Goal: Task Accomplishment & Management: Use online tool/utility

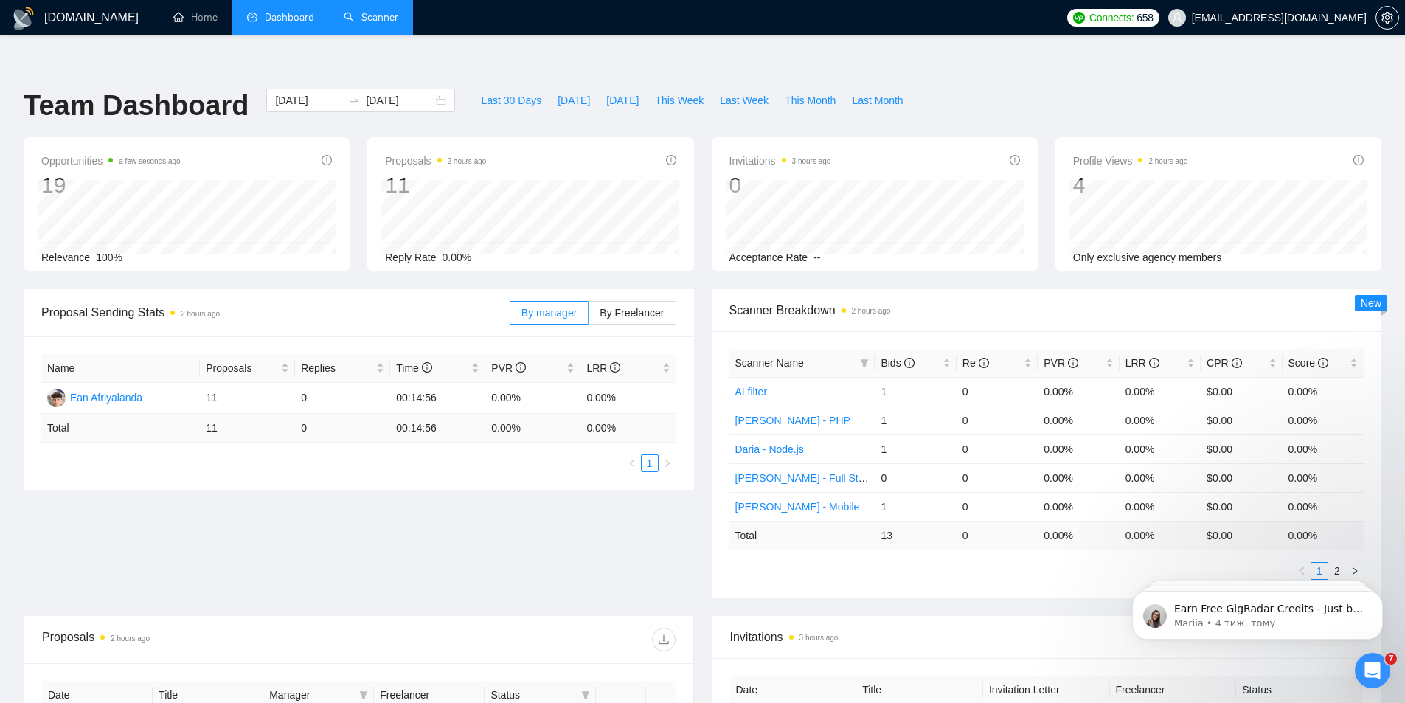
click at [367, 13] on link "Scanner" at bounding box center [371, 17] width 55 height 13
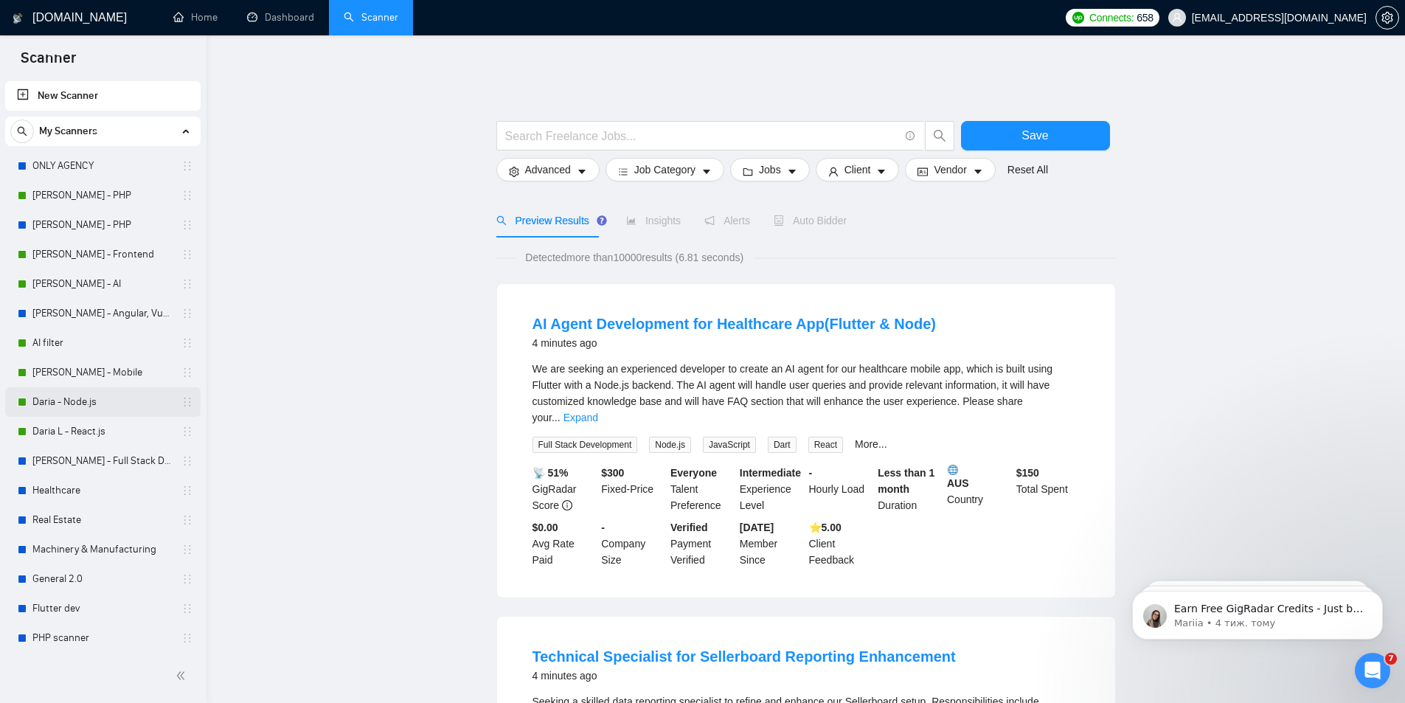
click at [77, 399] on link "Daria - Node.js" at bounding box center [102, 401] width 140 height 29
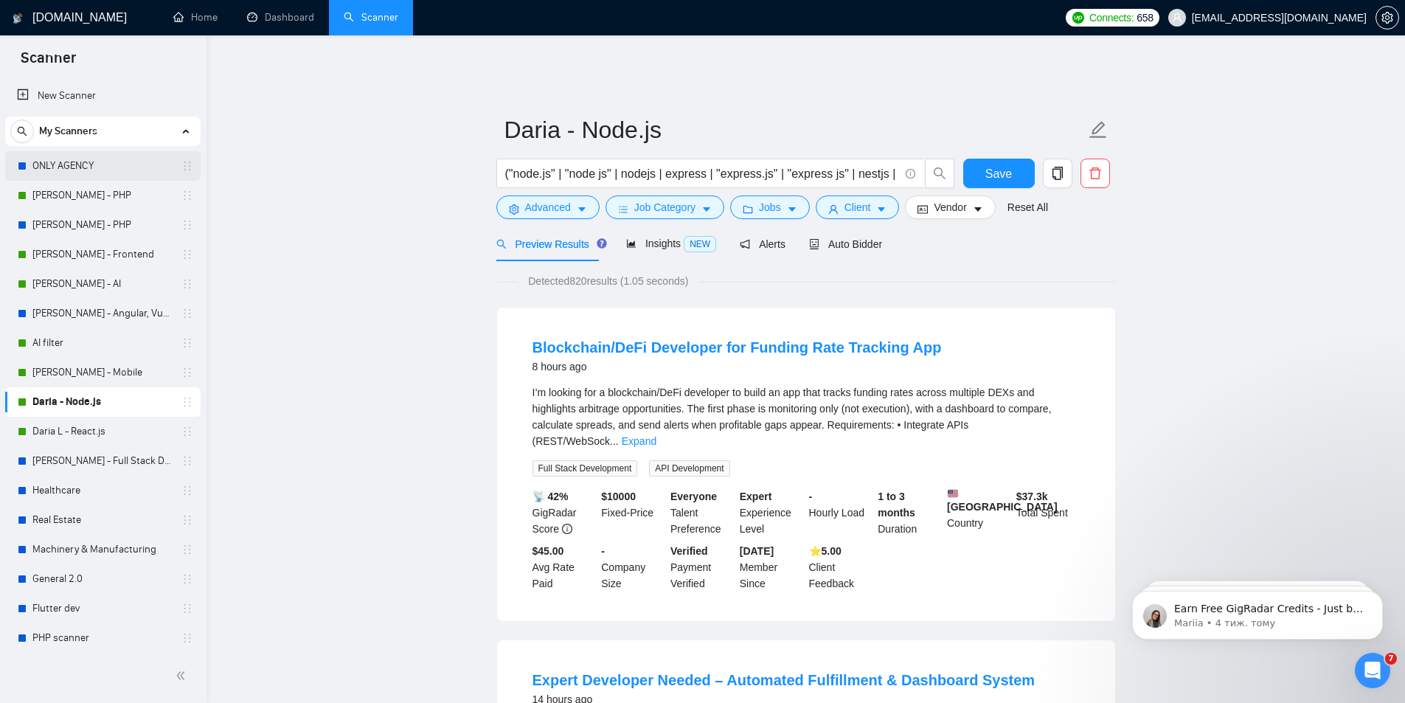
click at [46, 158] on link "ONLY AGENCY" at bounding box center [102, 165] width 140 height 29
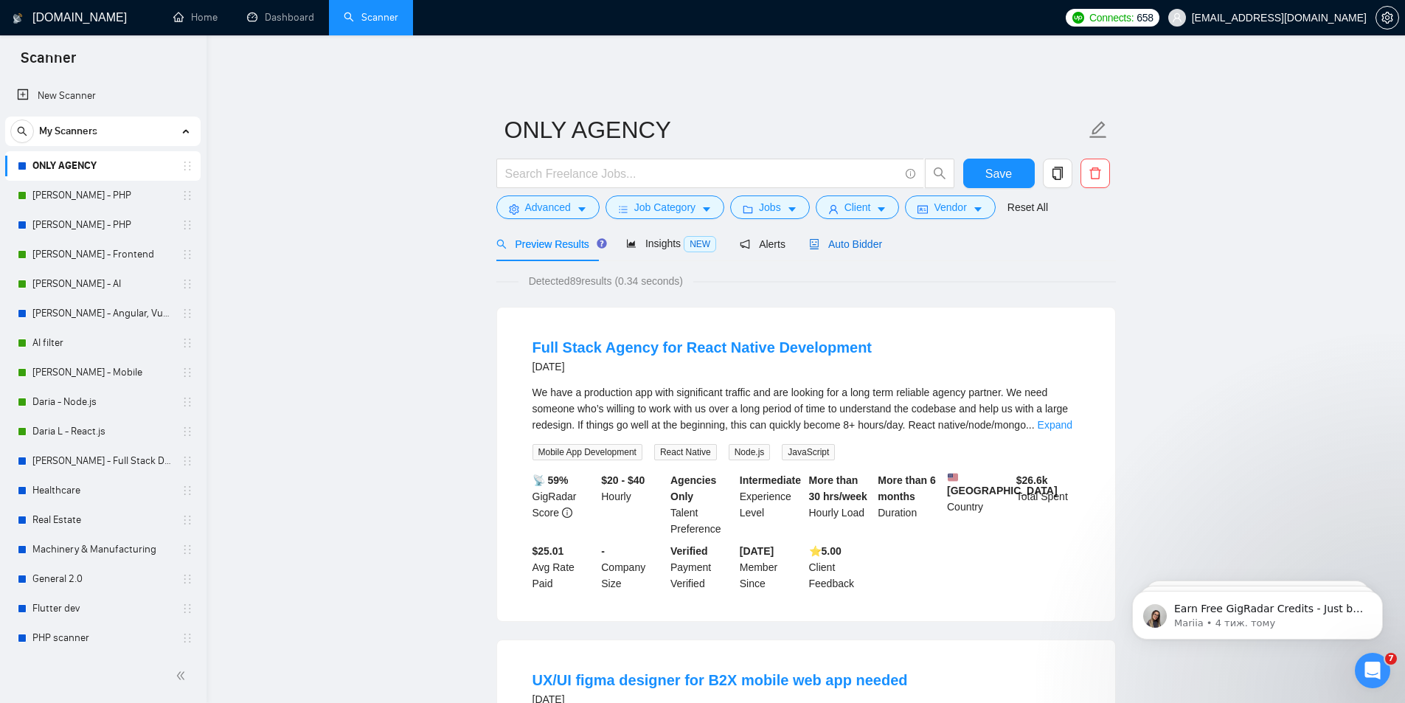
click at [848, 240] on div "Auto Bidder" at bounding box center [845, 244] width 73 height 16
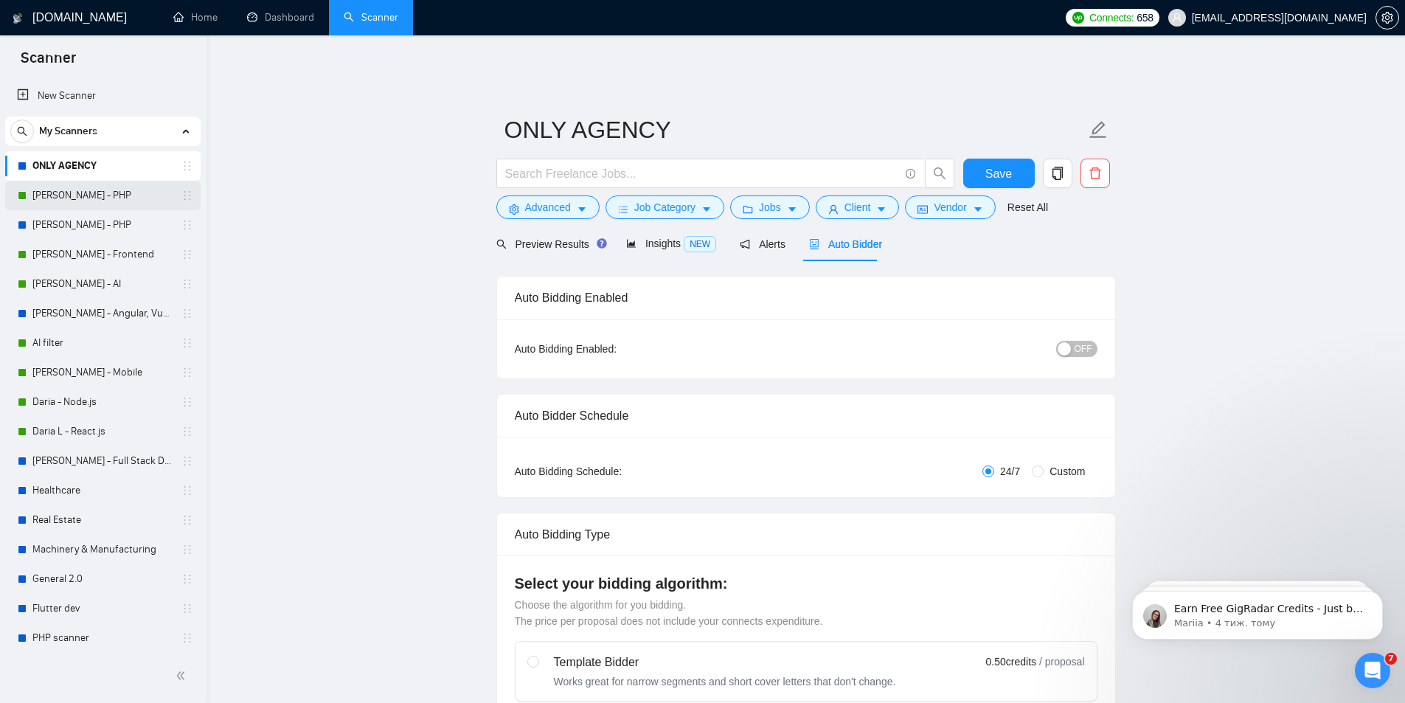
click at [80, 198] on link "[PERSON_NAME] - PHP" at bounding box center [102, 195] width 140 height 29
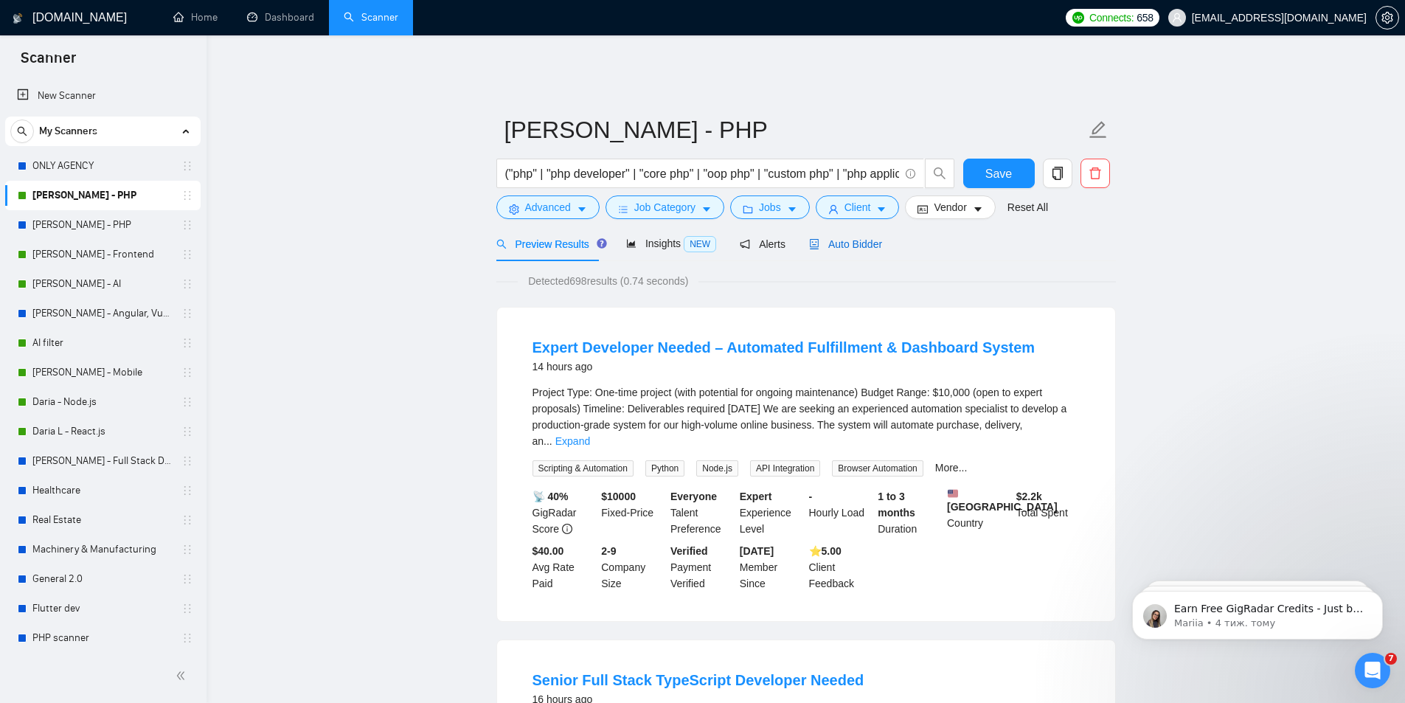
click at [854, 238] on span "Auto Bidder" at bounding box center [845, 244] width 73 height 12
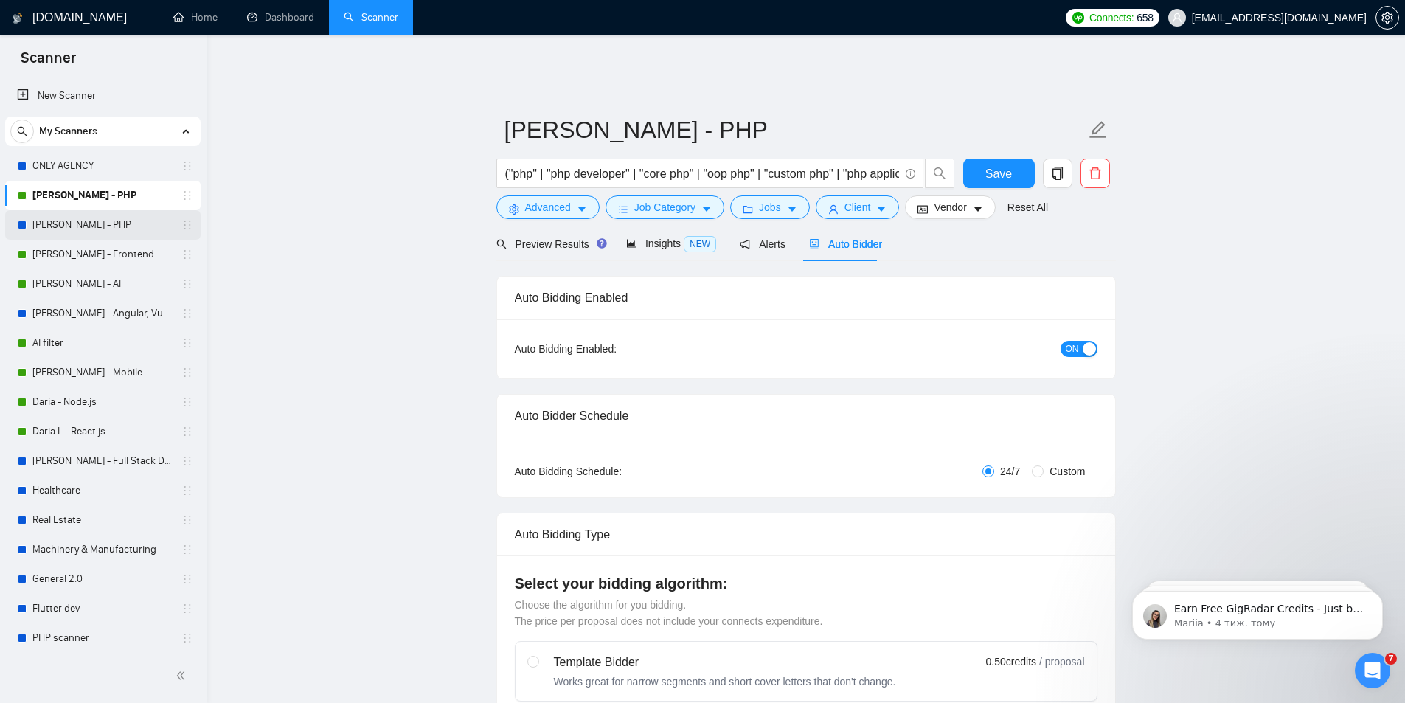
click at [58, 220] on link "[PERSON_NAME] - PHP" at bounding box center [102, 224] width 140 height 29
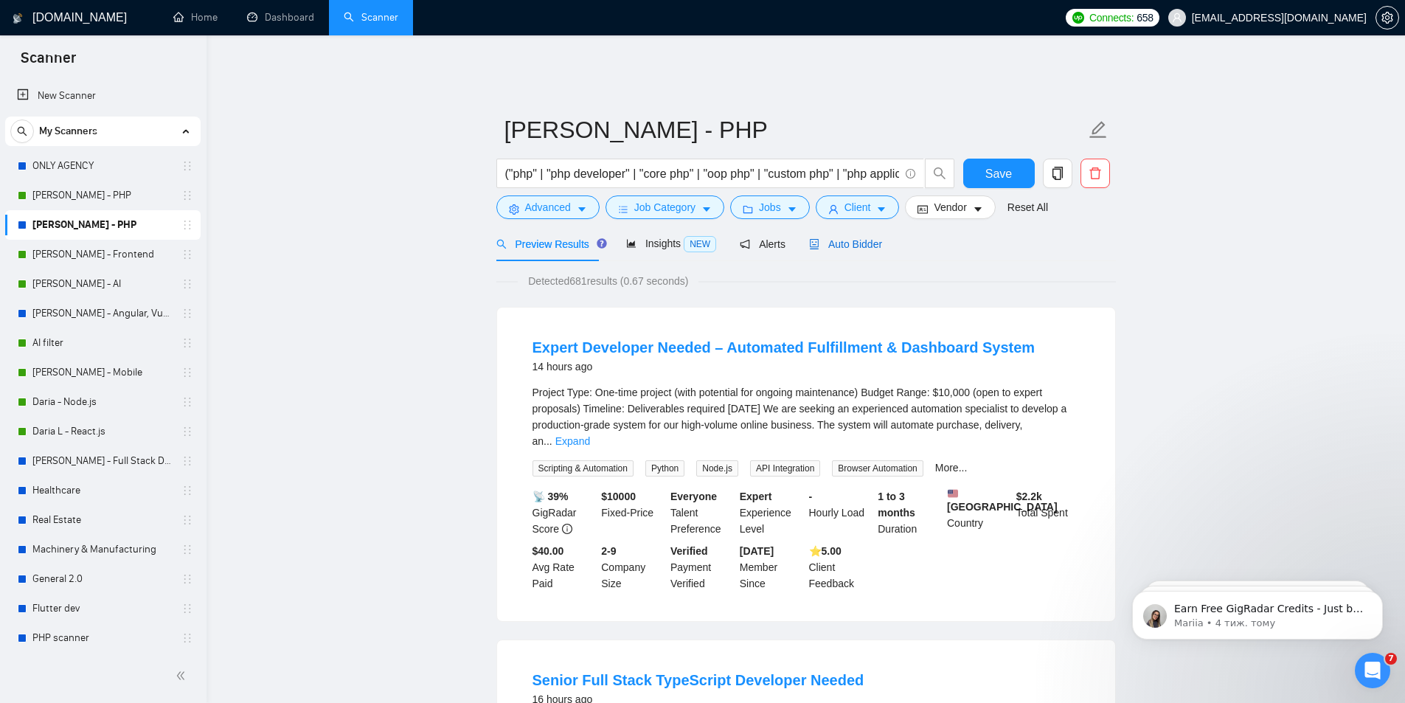
click at [851, 238] on span "Auto Bidder" at bounding box center [845, 244] width 73 height 12
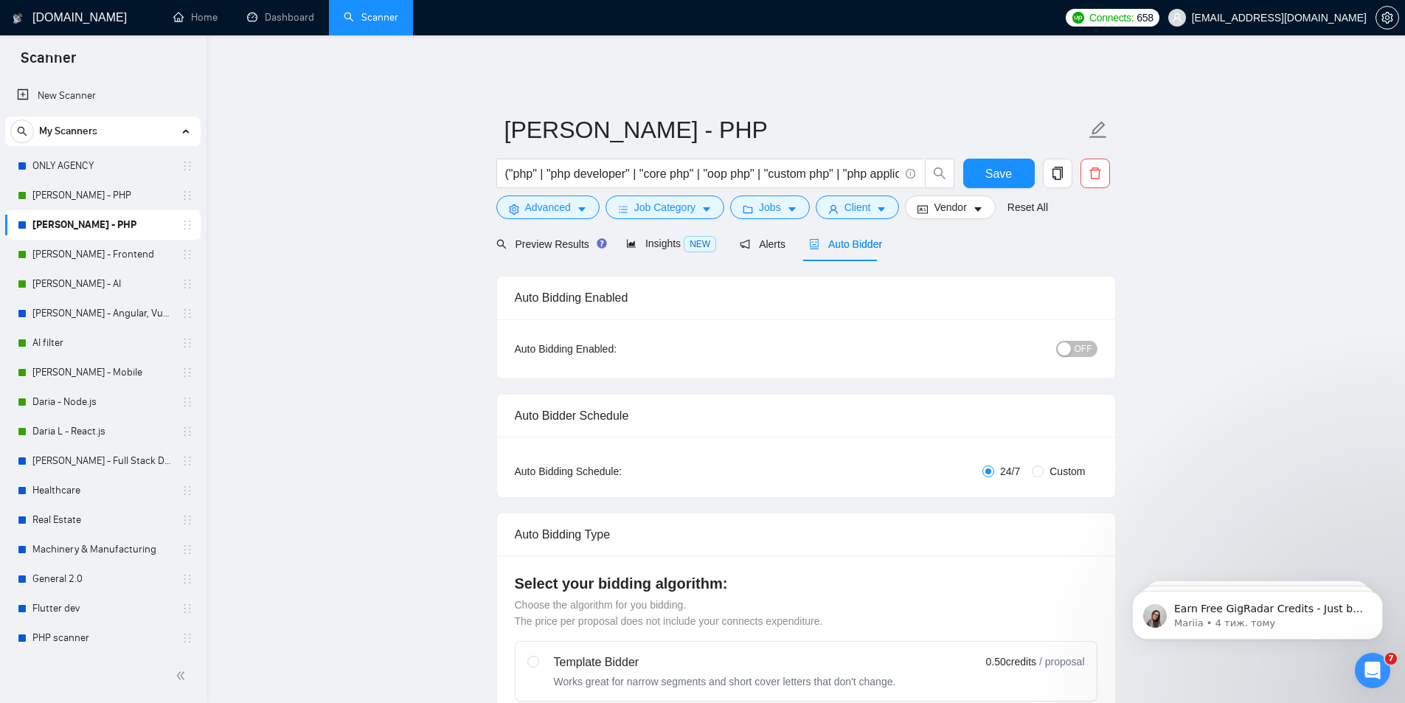
checkbox input "true"
click at [77, 247] on link "[PERSON_NAME] - Frontend" at bounding box center [102, 254] width 140 height 29
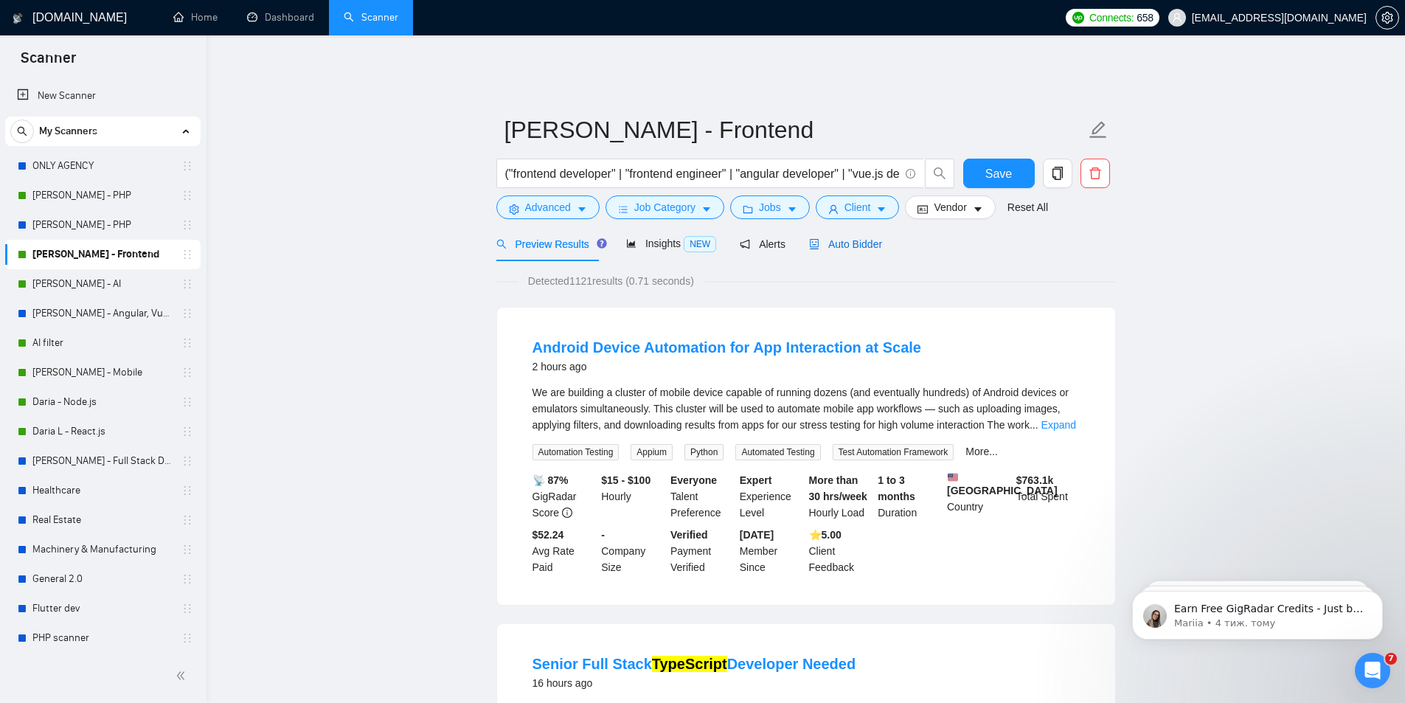
click at [841, 236] on div "Auto Bidder" at bounding box center [845, 244] width 73 height 16
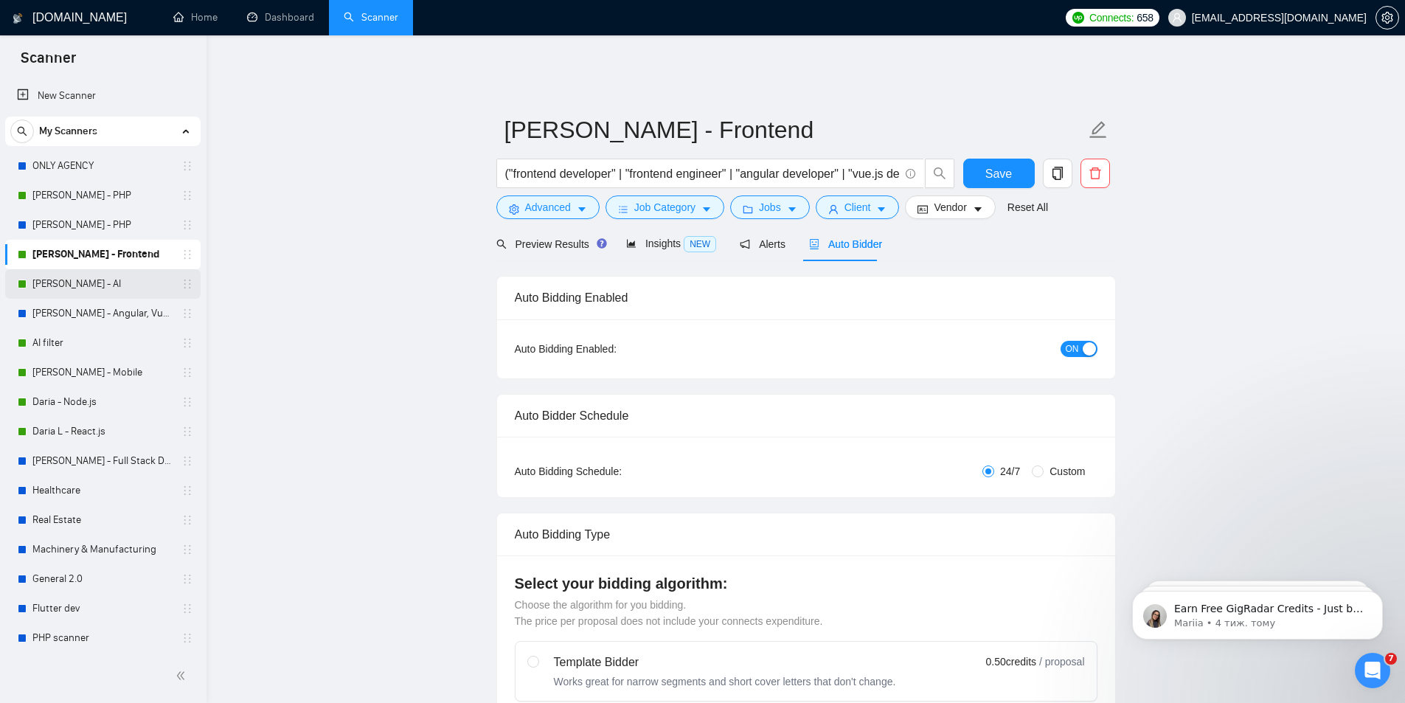
click at [77, 278] on link "[PERSON_NAME] - AI" at bounding box center [102, 283] width 140 height 29
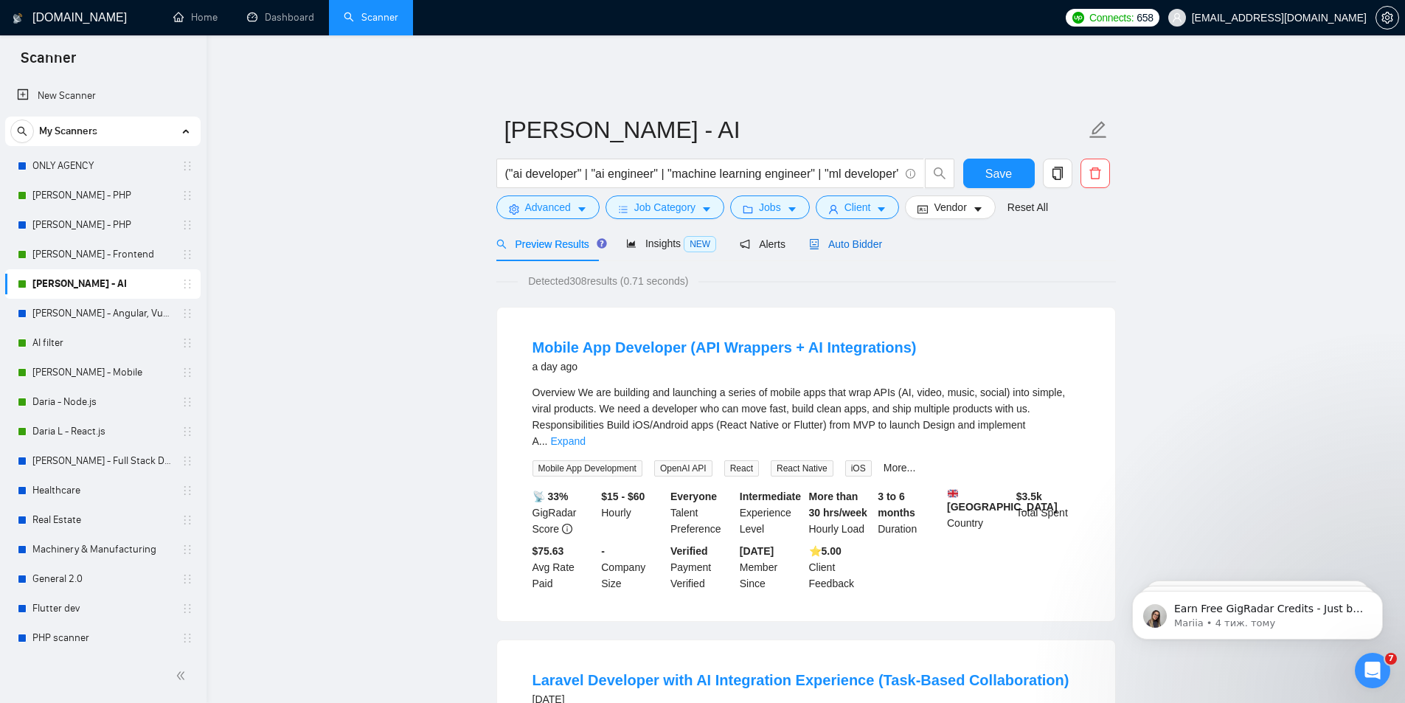
click at [837, 238] on span "Auto Bidder" at bounding box center [845, 244] width 73 height 12
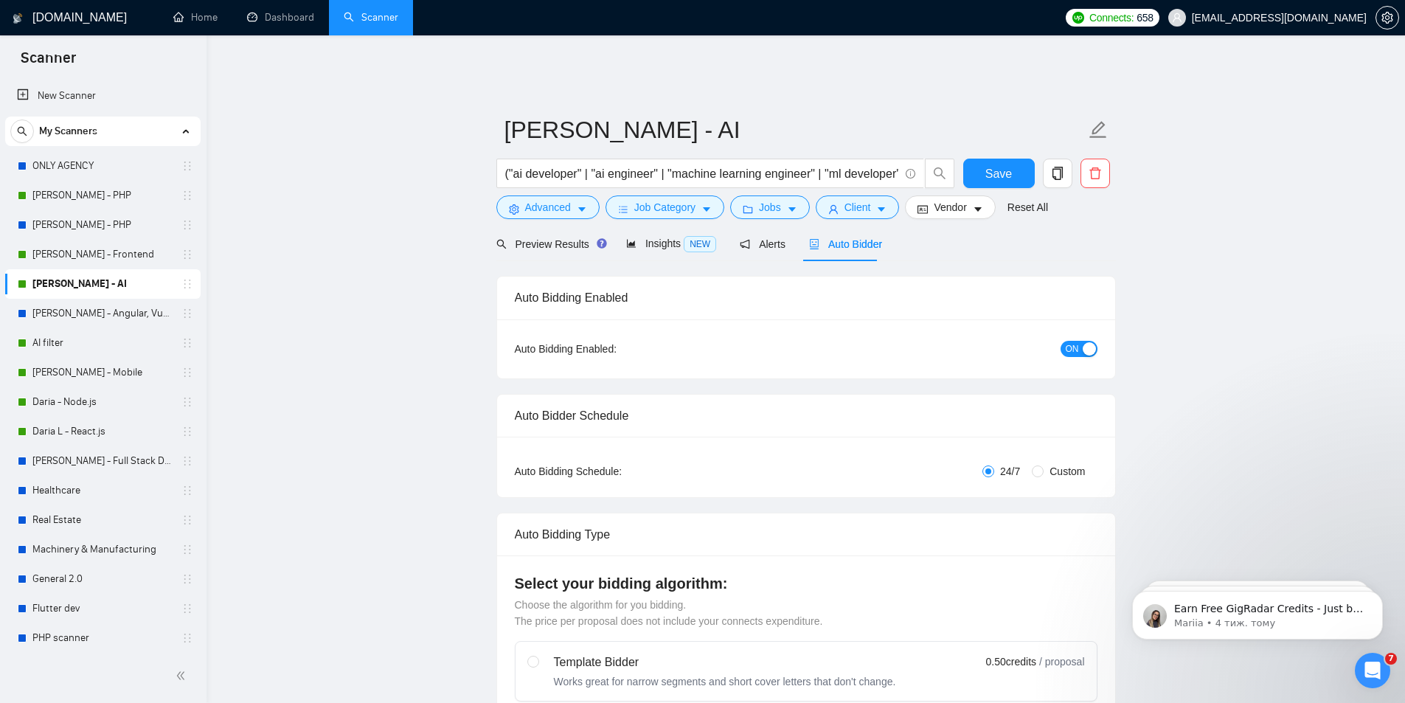
checkbox input "true"
click at [100, 319] on link "Oleksii K. - Angular, Vue.js" at bounding box center [102, 313] width 140 height 29
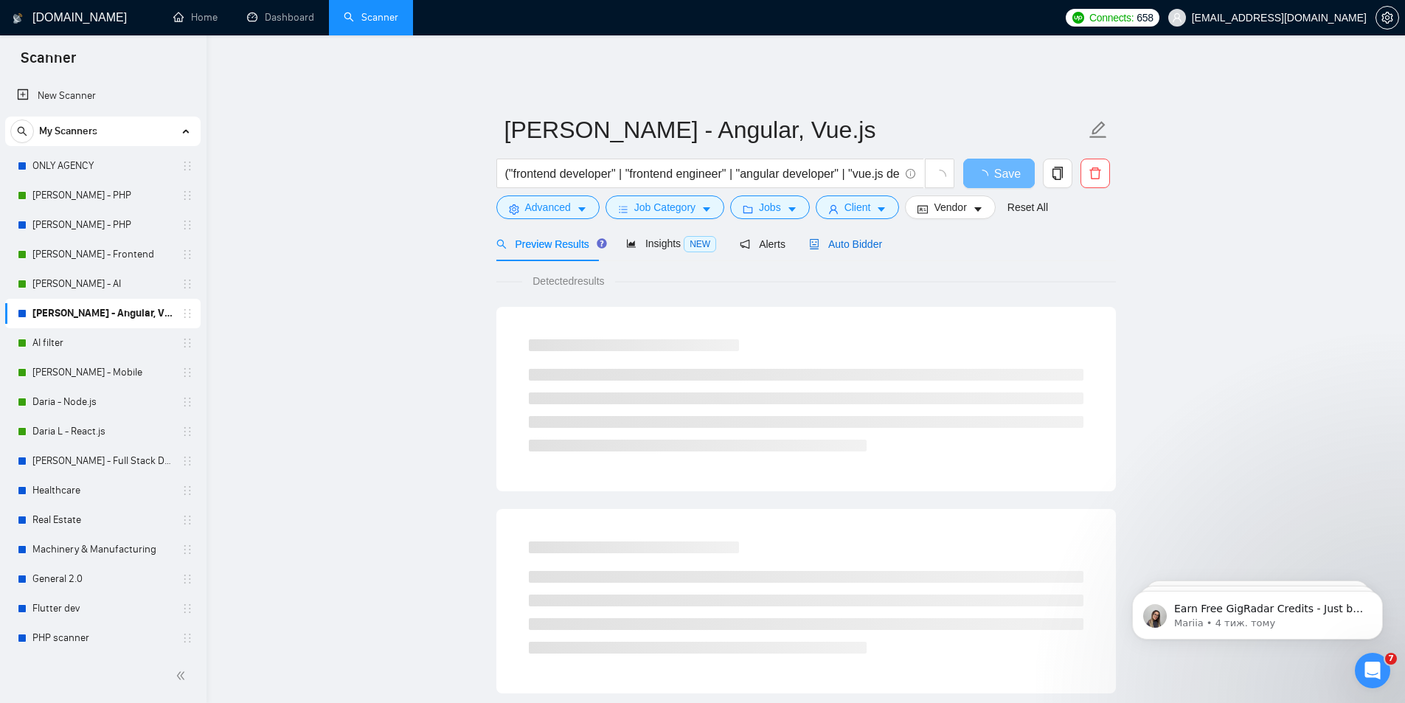
click at [841, 238] on span "Auto Bidder" at bounding box center [845, 244] width 73 height 12
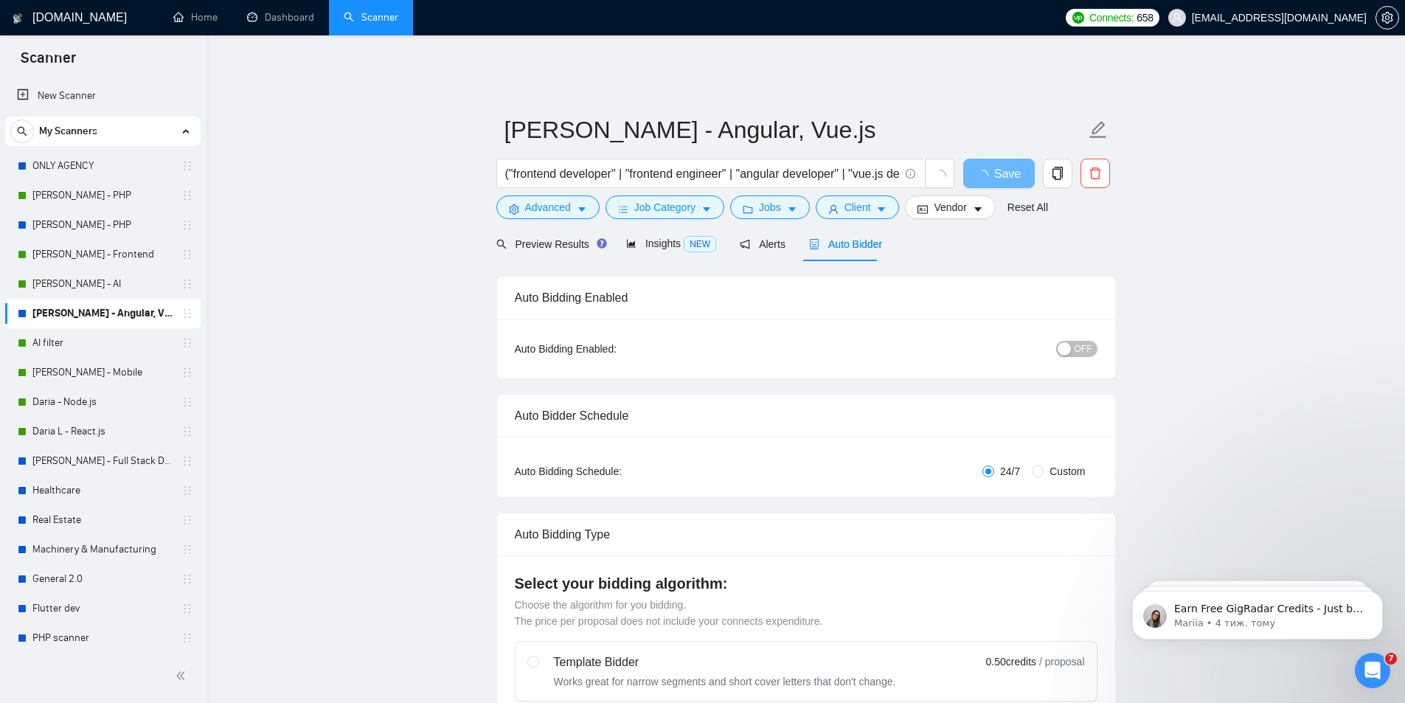
checkbox input "true"
click at [37, 339] on link "AI filter" at bounding box center [102, 342] width 140 height 29
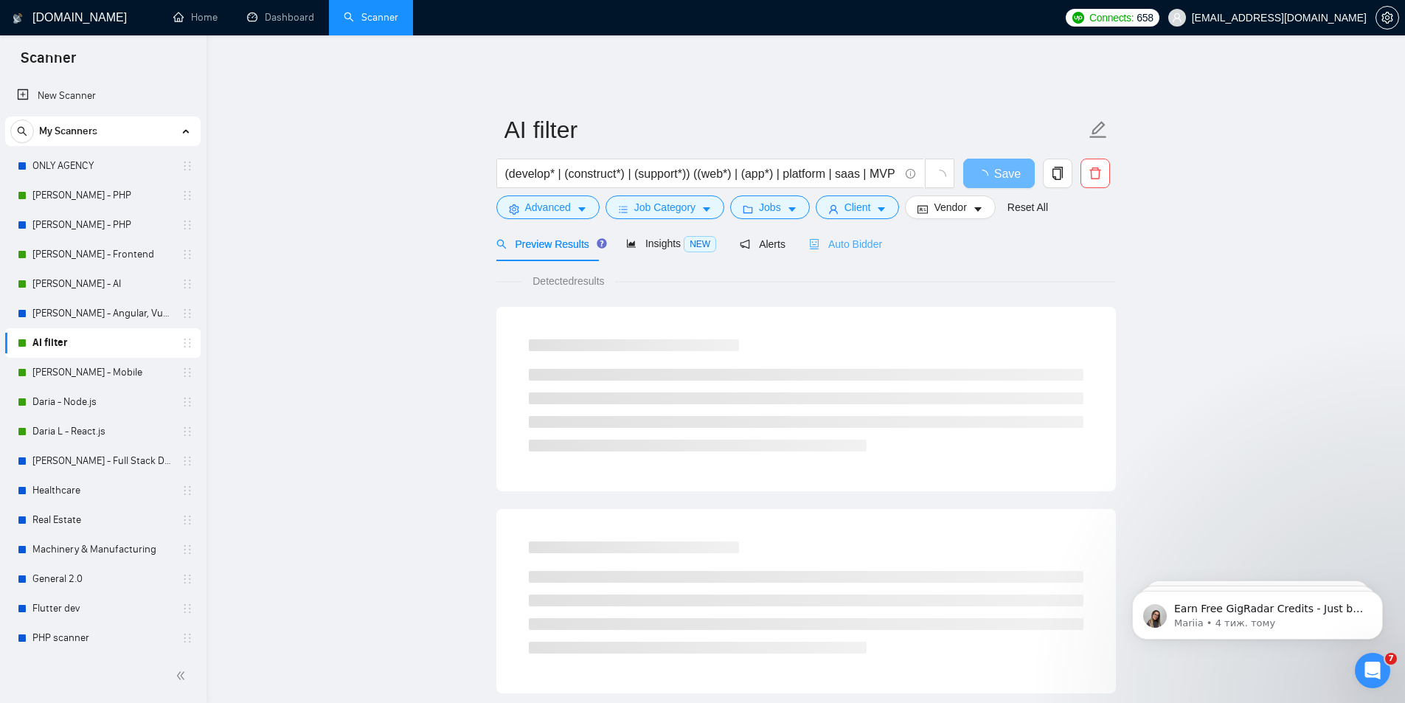
click at [848, 226] on div "Auto Bidder" at bounding box center [845, 243] width 73 height 35
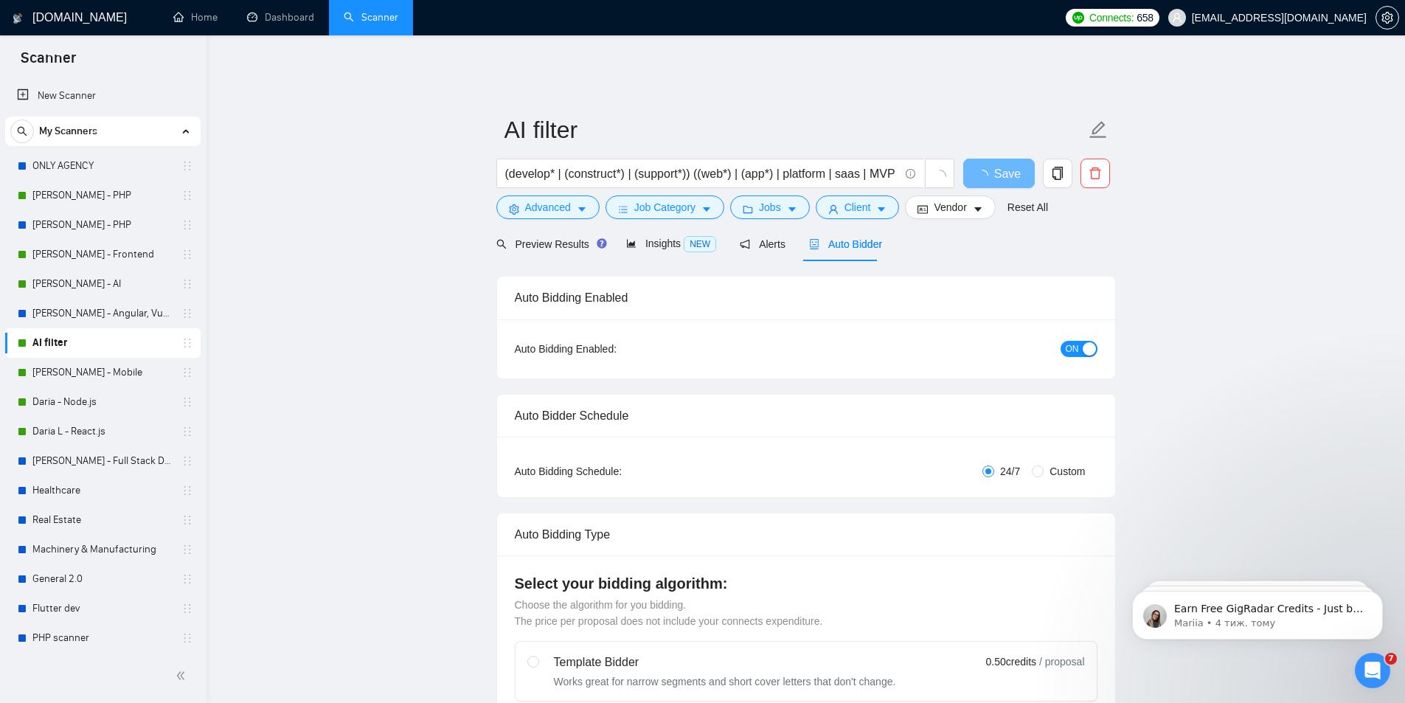
checkbox input "true"
click at [80, 370] on link "[PERSON_NAME] - Mobile" at bounding box center [102, 372] width 140 height 29
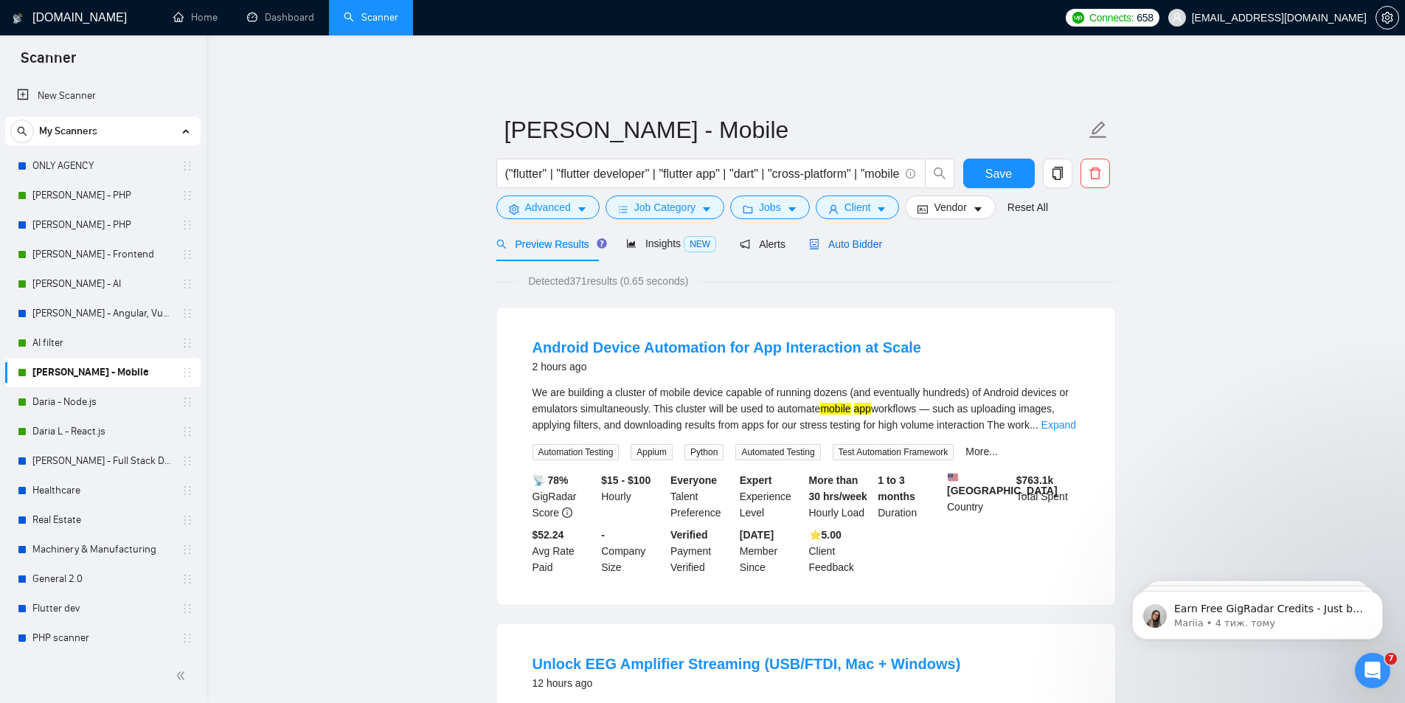
click at [851, 238] on span "Auto Bidder" at bounding box center [845, 244] width 73 height 12
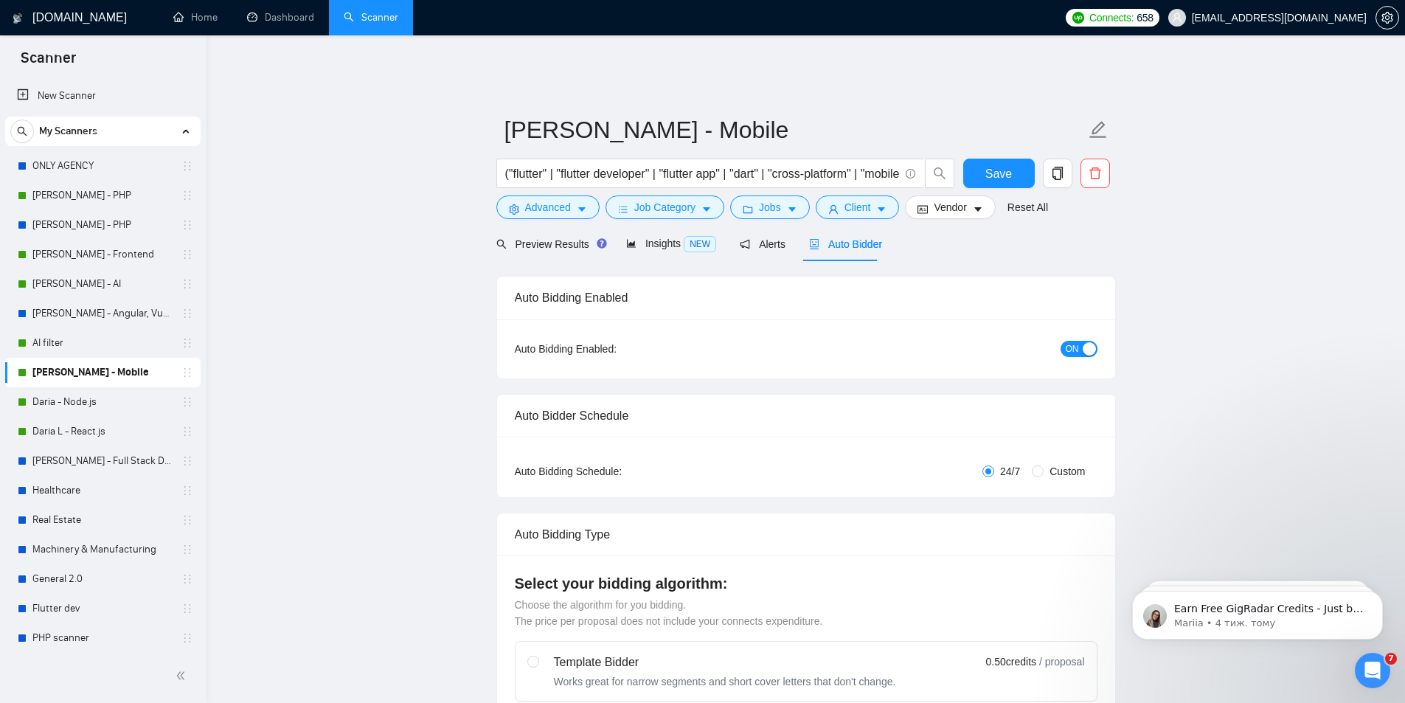
checkbox input "true"
click at [60, 392] on link "Daria - Node.js" at bounding box center [102, 401] width 140 height 29
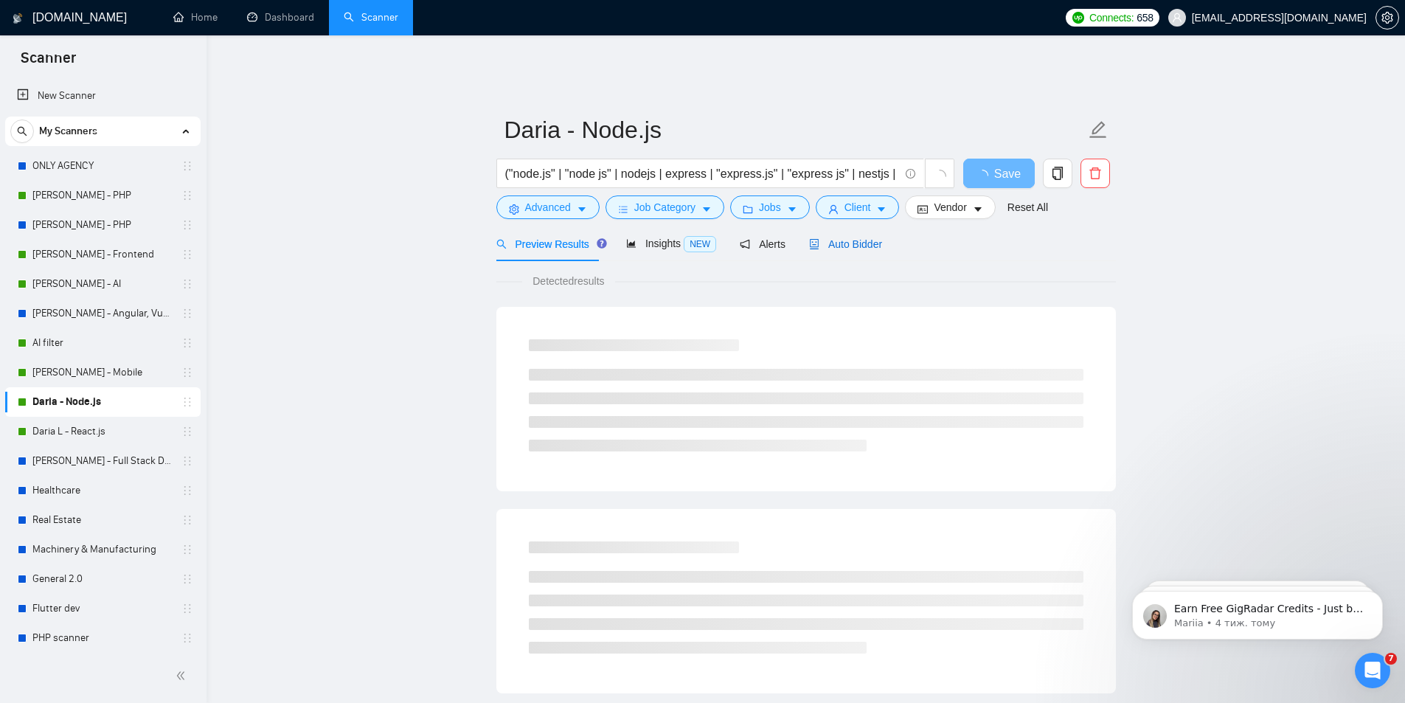
click at [855, 238] on span "Auto Bidder" at bounding box center [845, 244] width 73 height 12
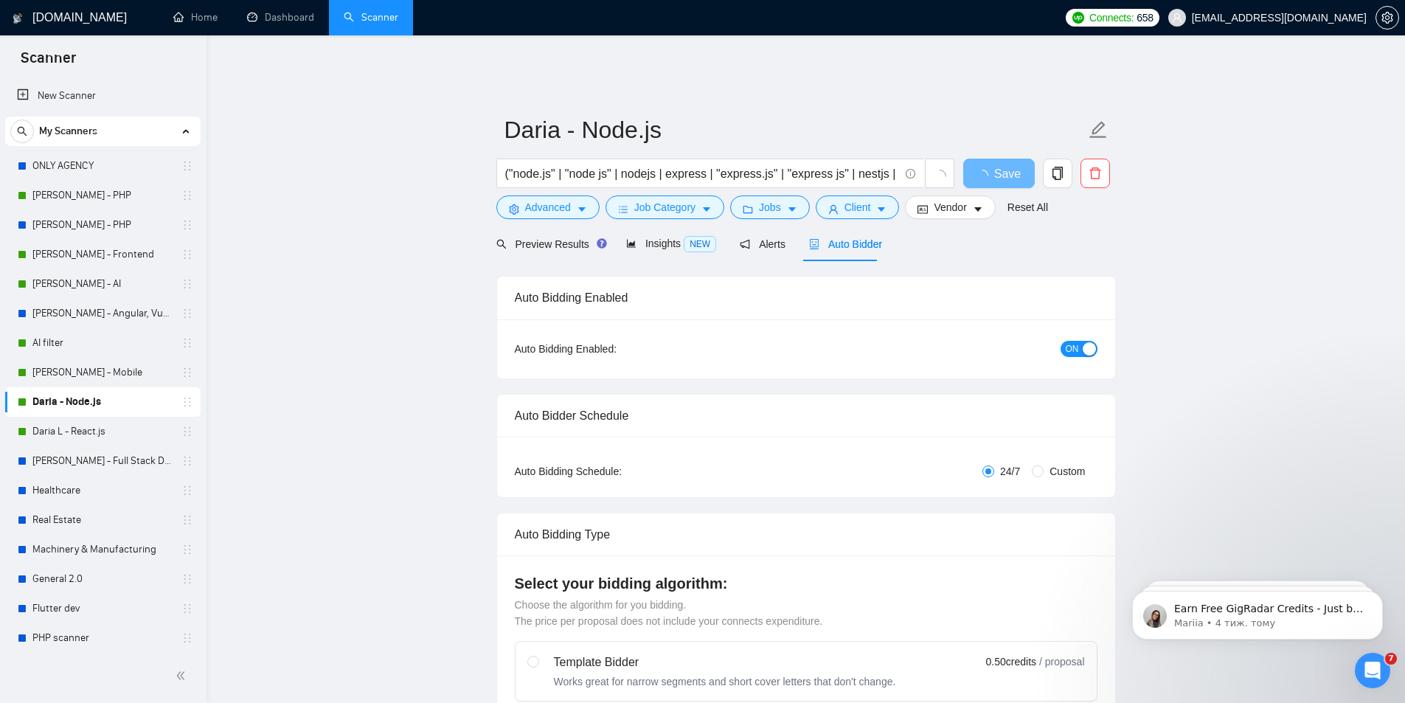
checkbox input "true"
click at [60, 429] on link "Daria L - React.js" at bounding box center [102, 431] width 140 height 29
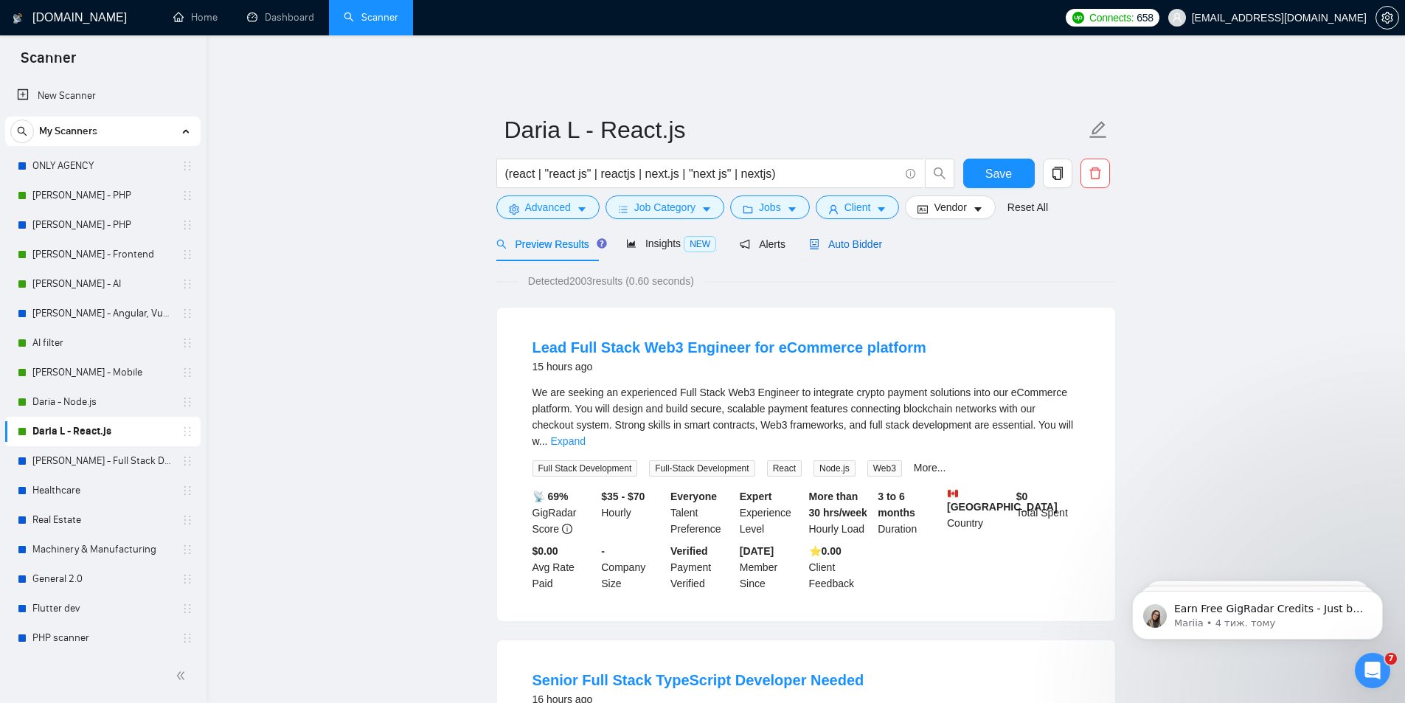
click at [852, 238] on span "Auto Bidder" at bounding box center [845, 244] width 73 height 12
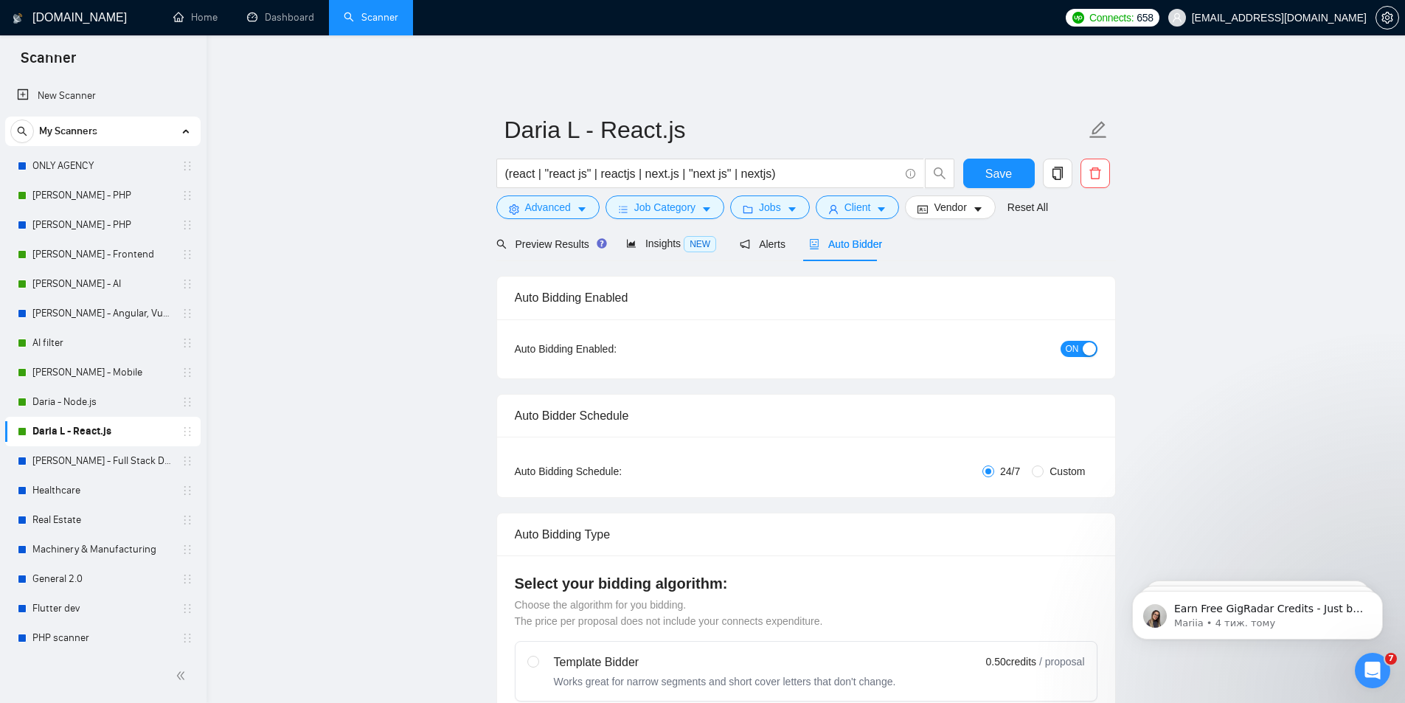
checkbox input "true"
click at [105, 466] on link "Andrew T. - Full Stack Developer" at bounding box center [102, 460] width 140 height 29
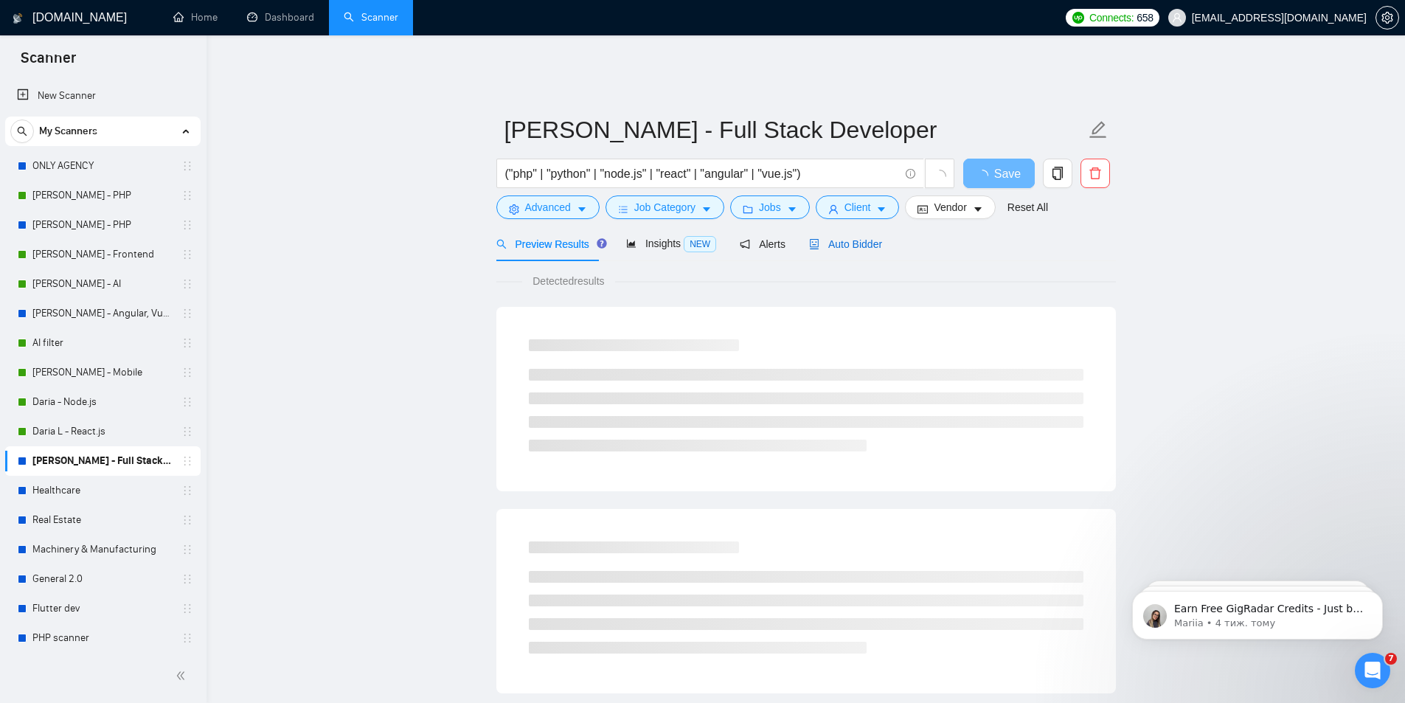
click at [838, 238] on span "Auto Bidder" at bounding box center [845, 244] width 73 height 12
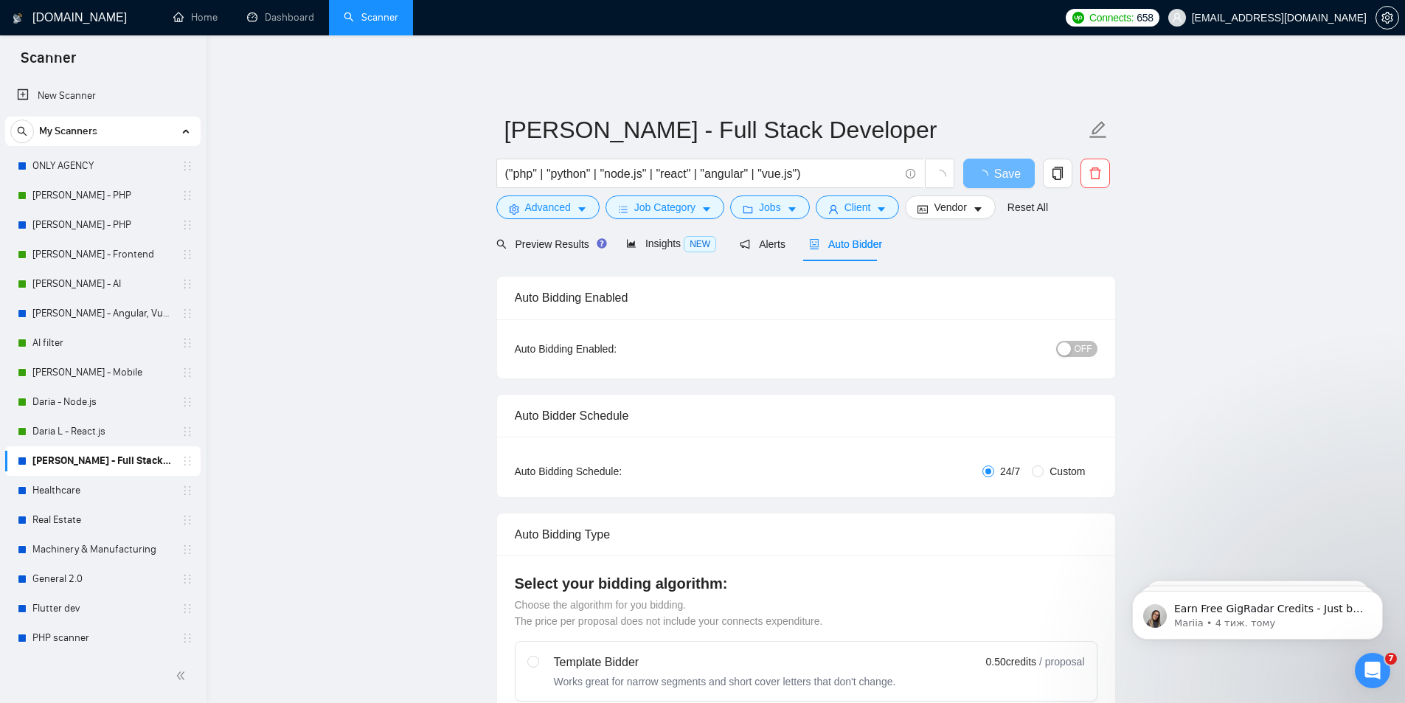
checkbox input "true"
click at [43, 488] on link "Healthcare" at bounding box center [102, 490] width 140 height 29
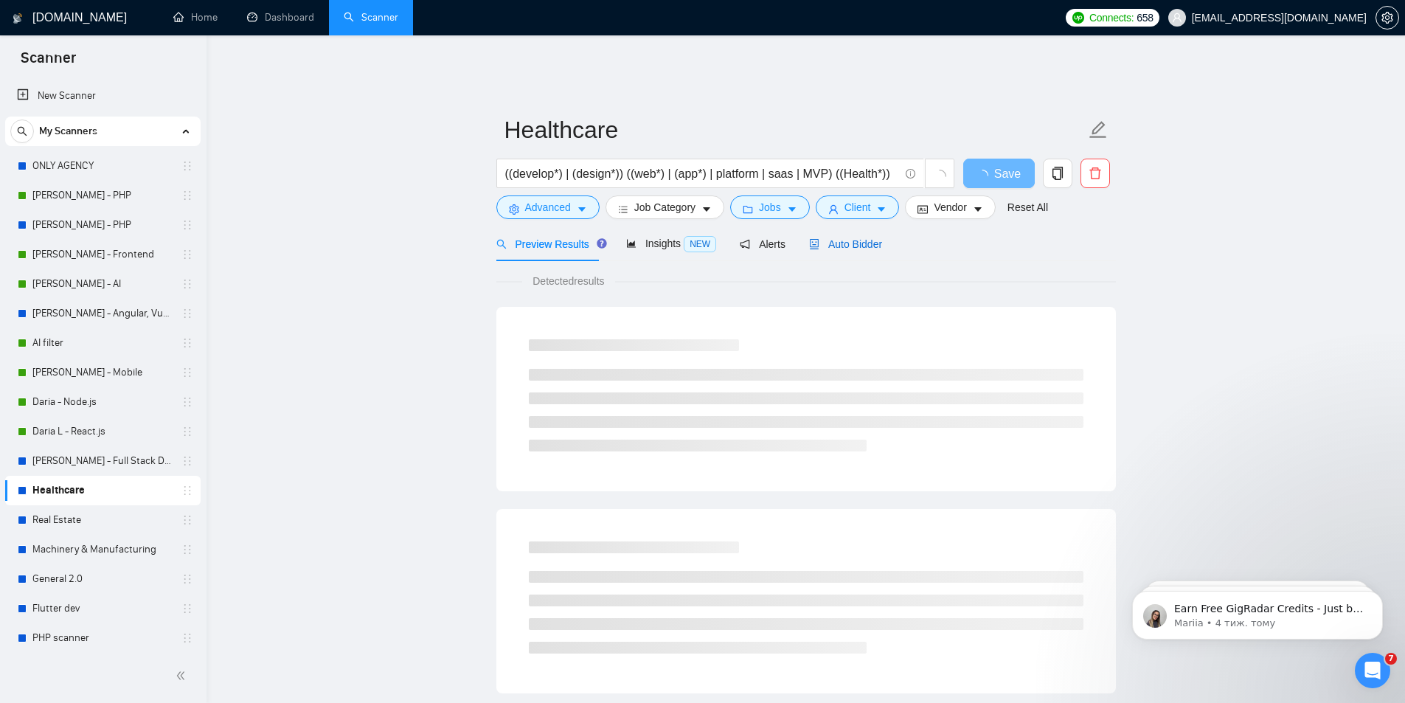
click at [842, 238] on span "Auto Bidder" at bounding box center [845, 244] width 73 height 12
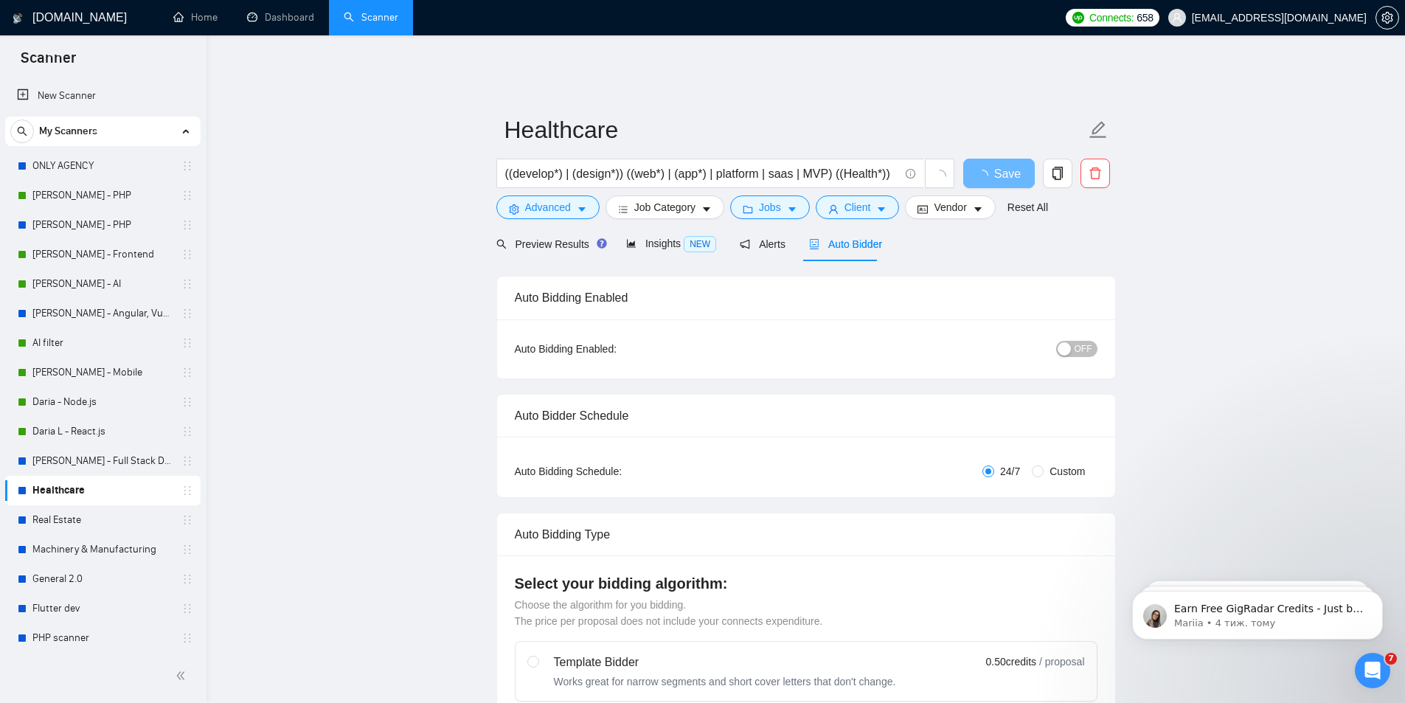
checkbox input "true"
click at [51, 515] on link "Real Estate" at bounding box center [102, 519] width 140 height 29
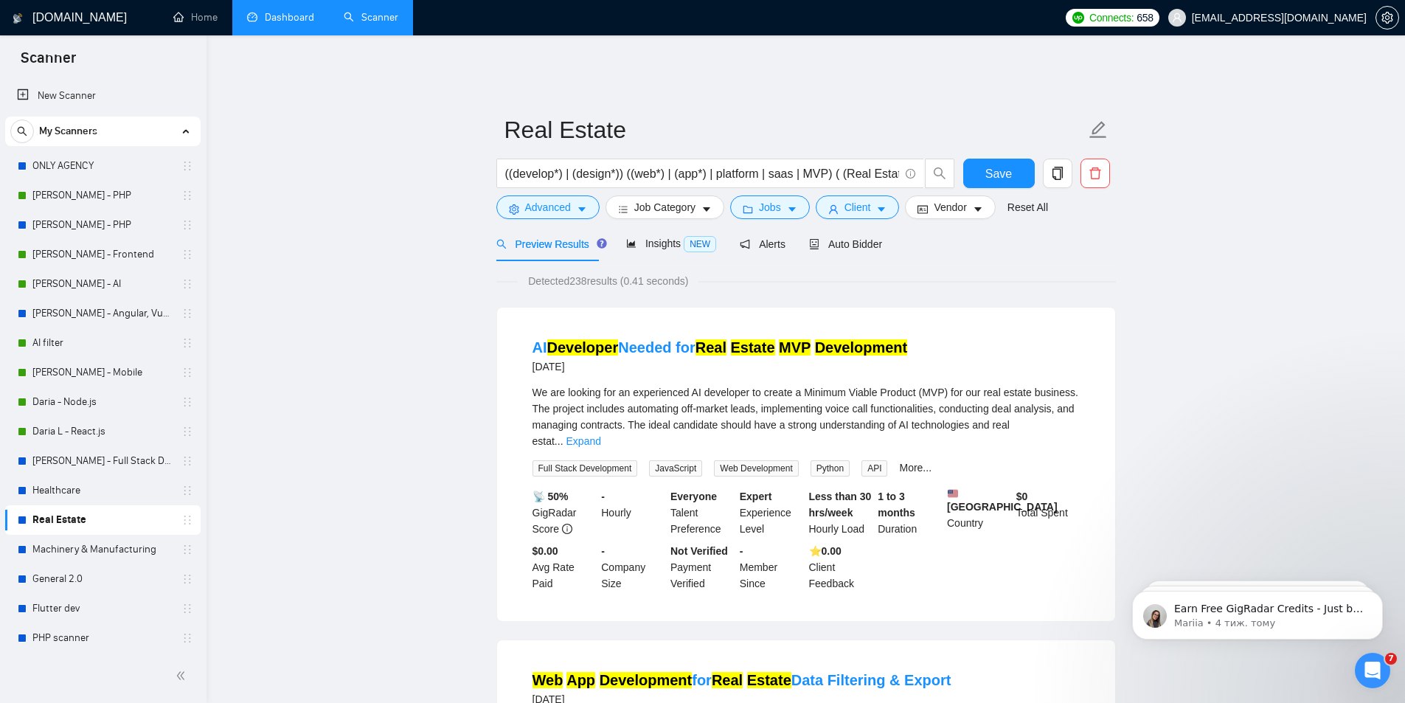
click at [291, 24] on link "Dashboard" at bounding box center [280, 17] width 67 height 13
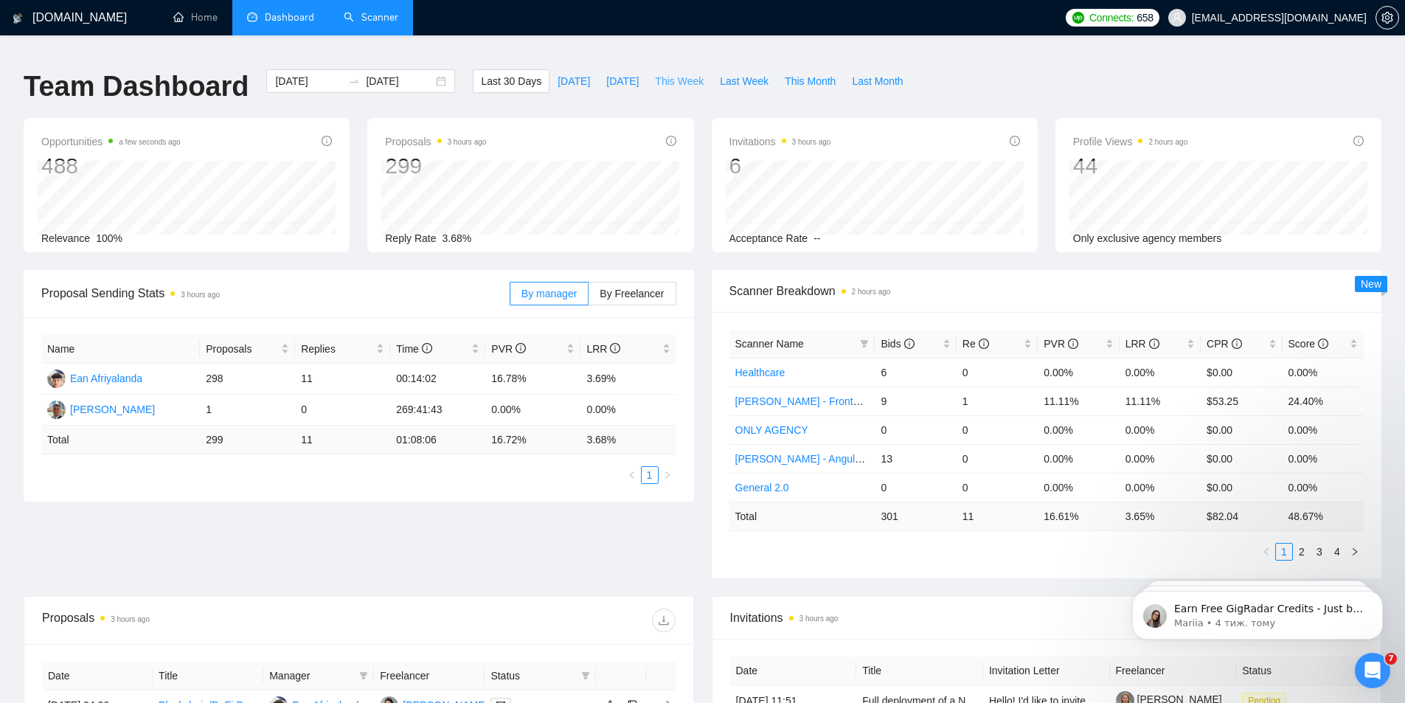
click at [670, 73] on span "This Week" at bounding box center [679, 81] width 49 height 16
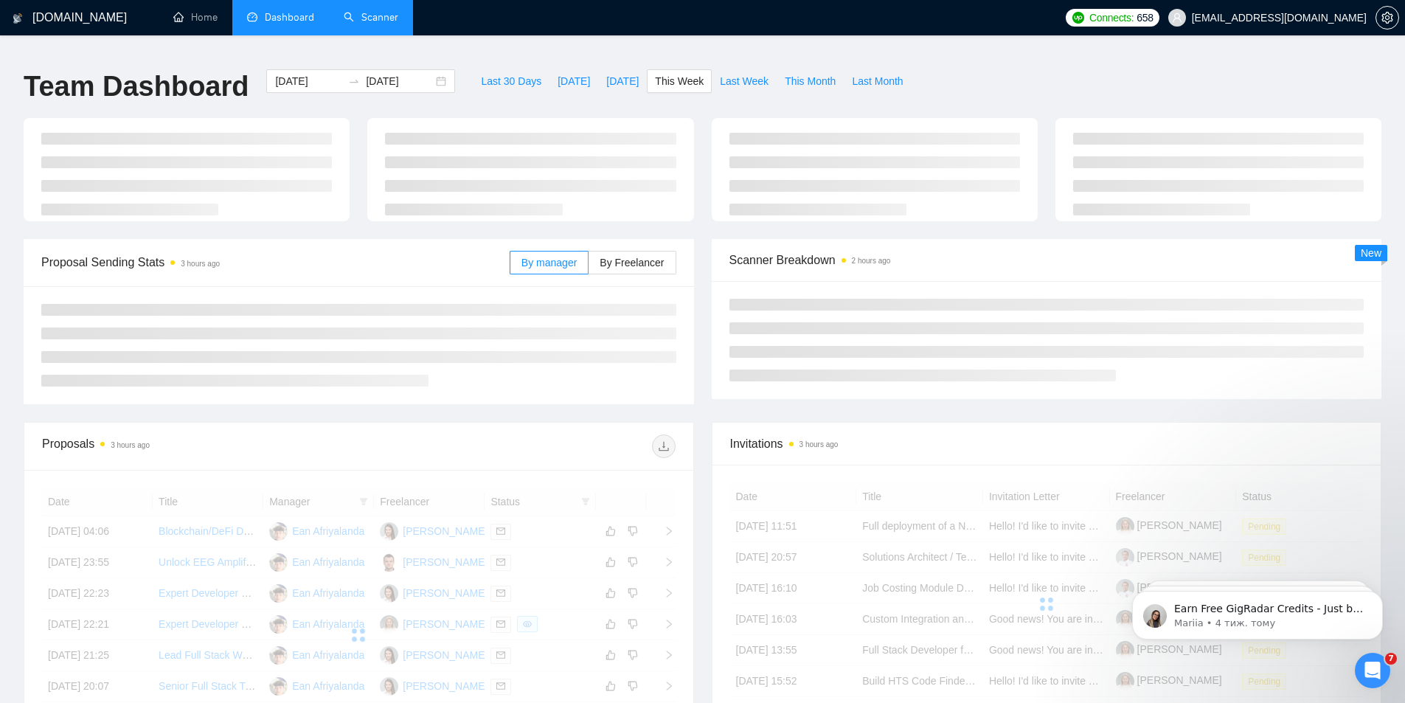
type input "2025-09-22"
type input "2025-09-28"
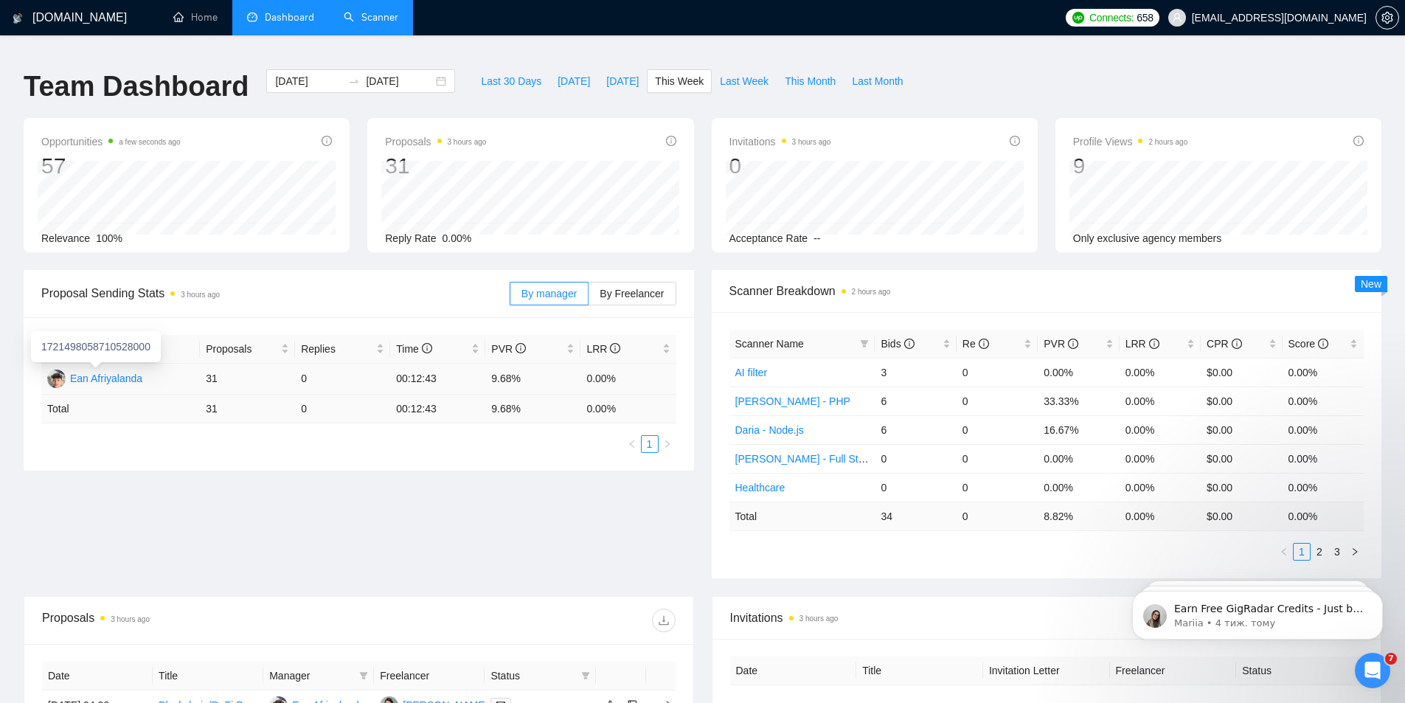
click at [103, 370] on div "Ean Afriyalanda" at bounding box center [106, 378] width 72 height 16
click at [1324, 544] on link "2" at bounding box center [1319, 552] width 16 height 16
click at [1333, 544] on link "3" at bounding box center [1337, 552] width 16 height 16
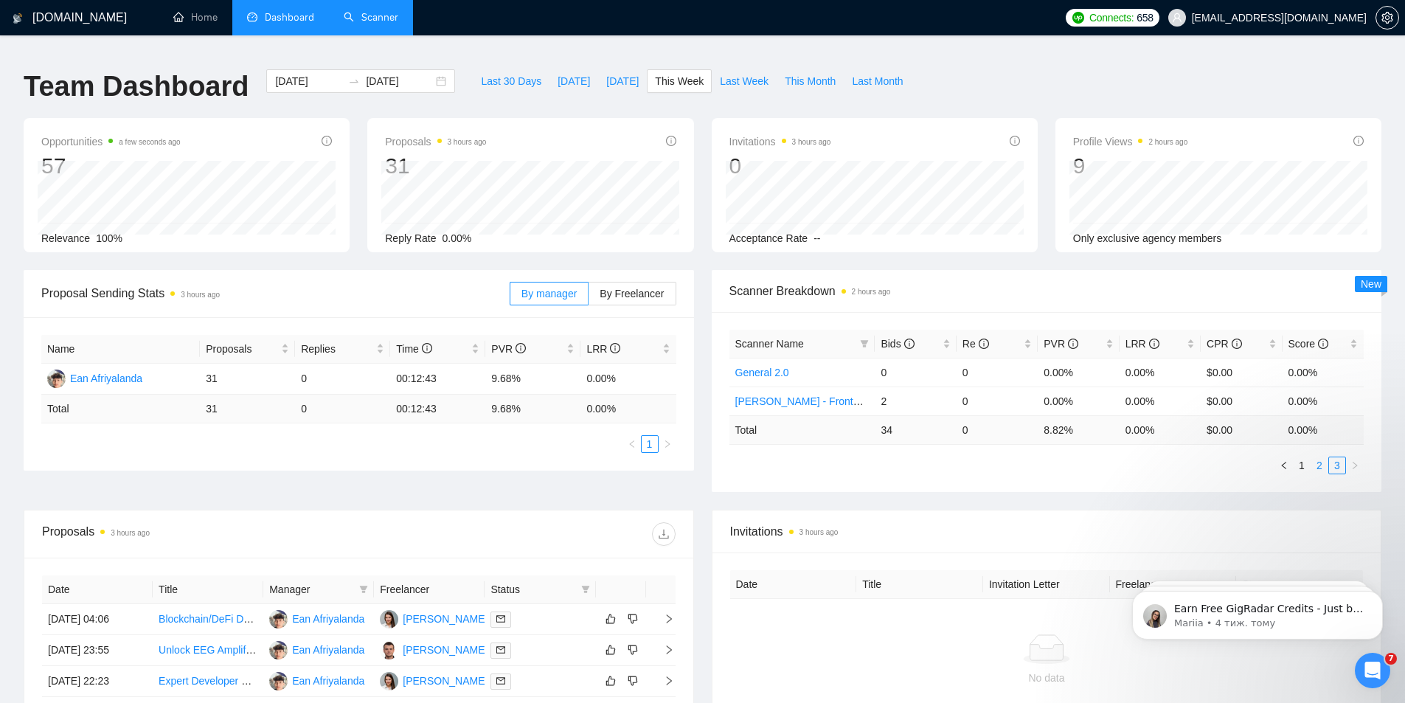
click at [1318, 457] on link "2" at bounding box center [1319, 465] width 16 height 16
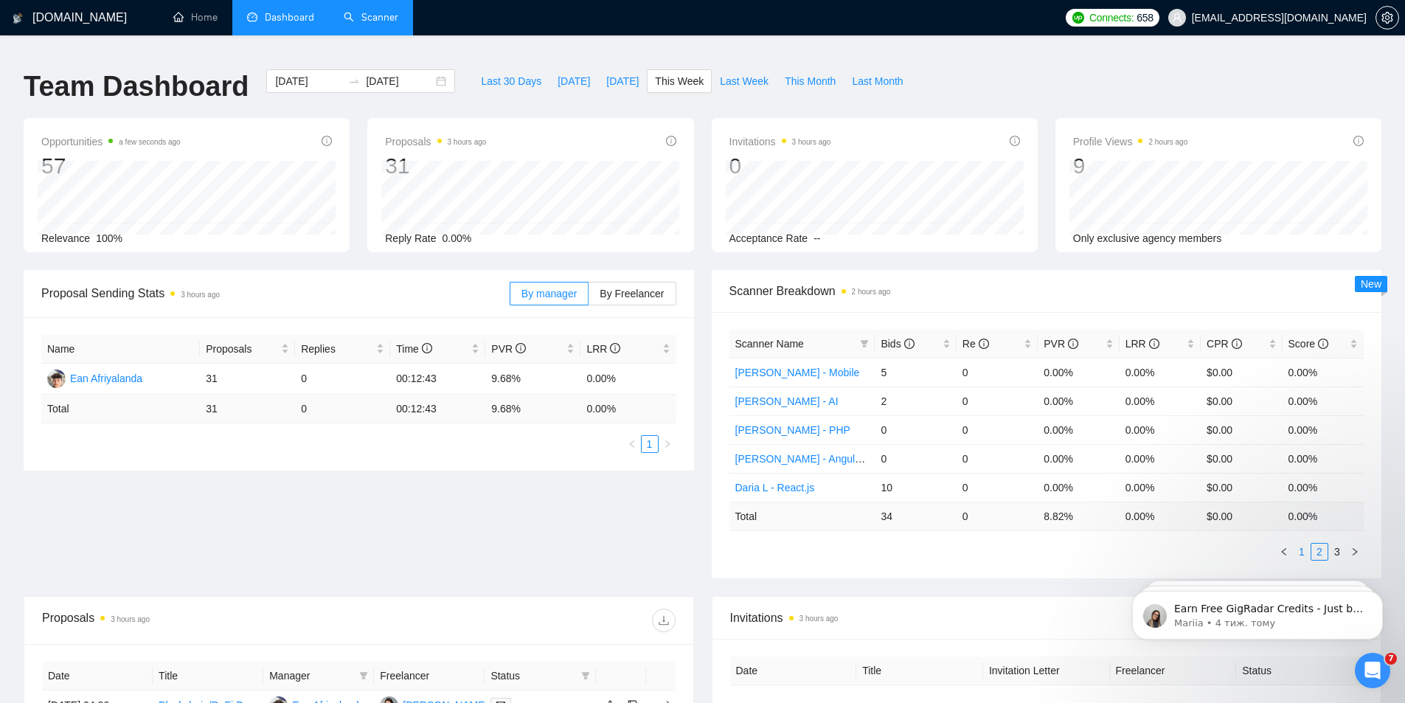
click at [1299, 544] on link "1" at bounding box center [1301, 552] width 16 height 16
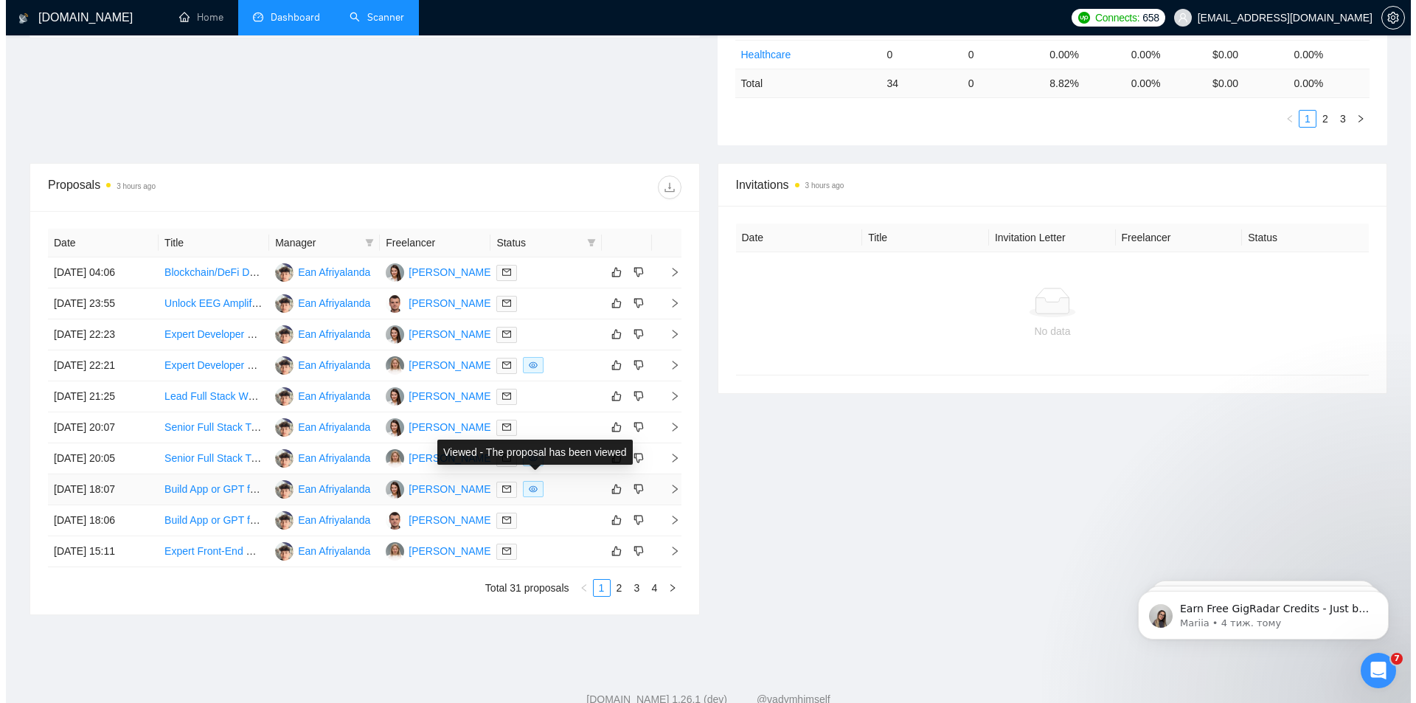
scroll to position [466, 0]
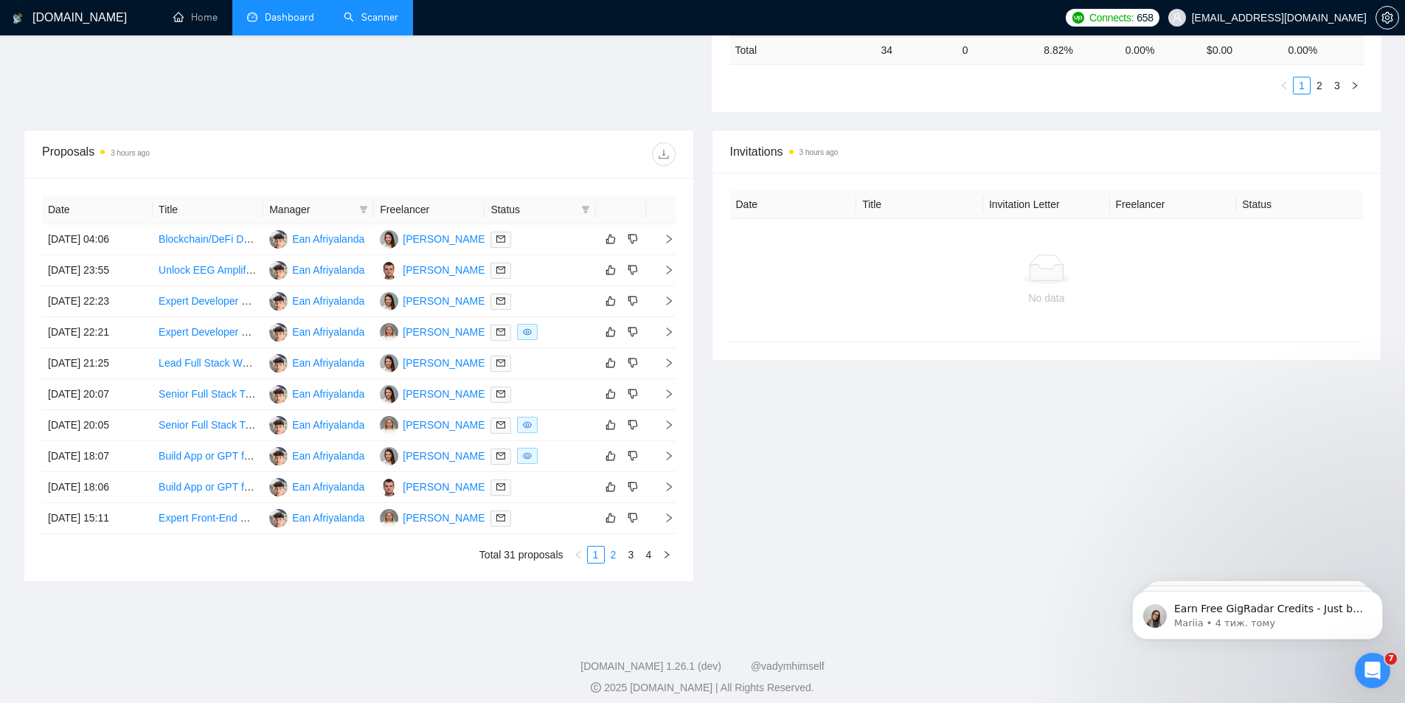
click at [617, 546] on link "2" at bounding box center [613, 554] width 16 height 16
click at [629, 546] on link "3" at bounding box center [631, 554] width 16 height 16
click at [205, 412] on td "Looking for MERN/Web3 Developer to update DEX Project" at bounding box center [208, 425] width 111 height 31
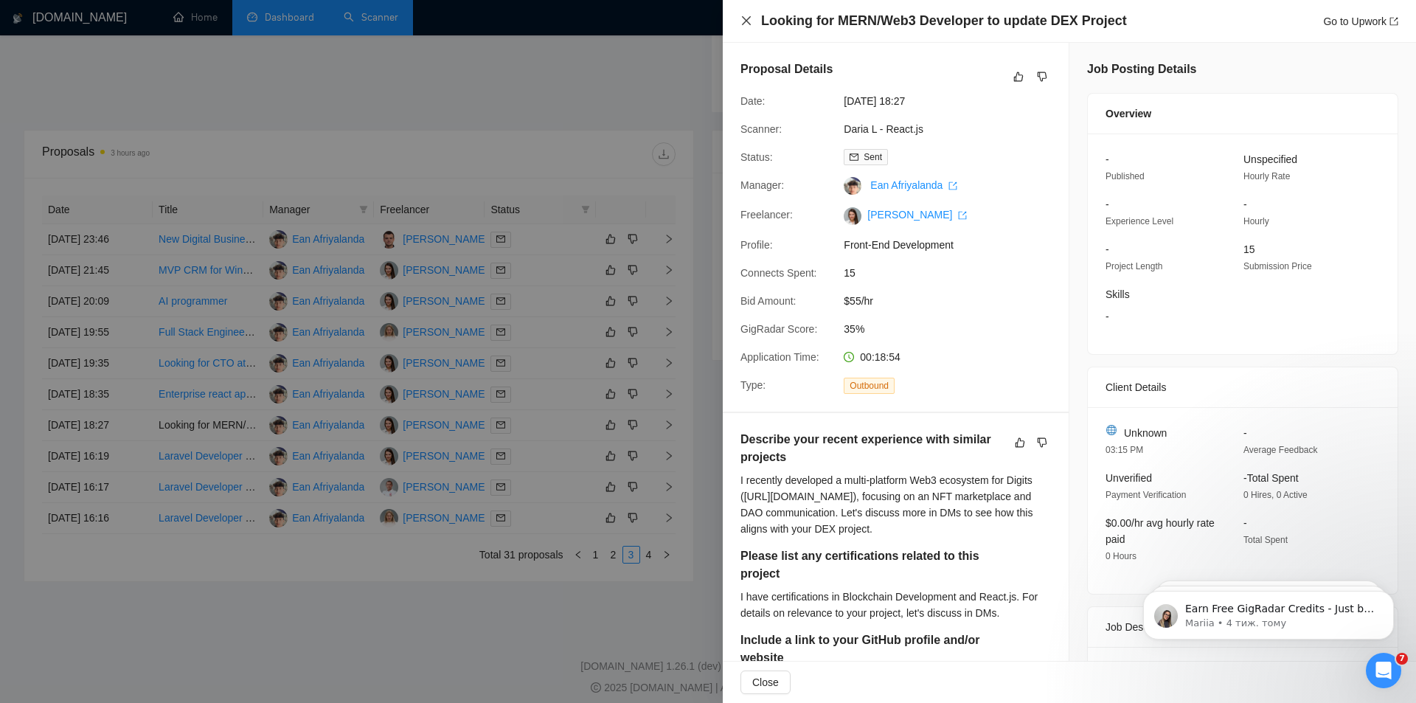
click at [747, 23] on icon "close" at bounding box center [746, 21] width 12 height 12
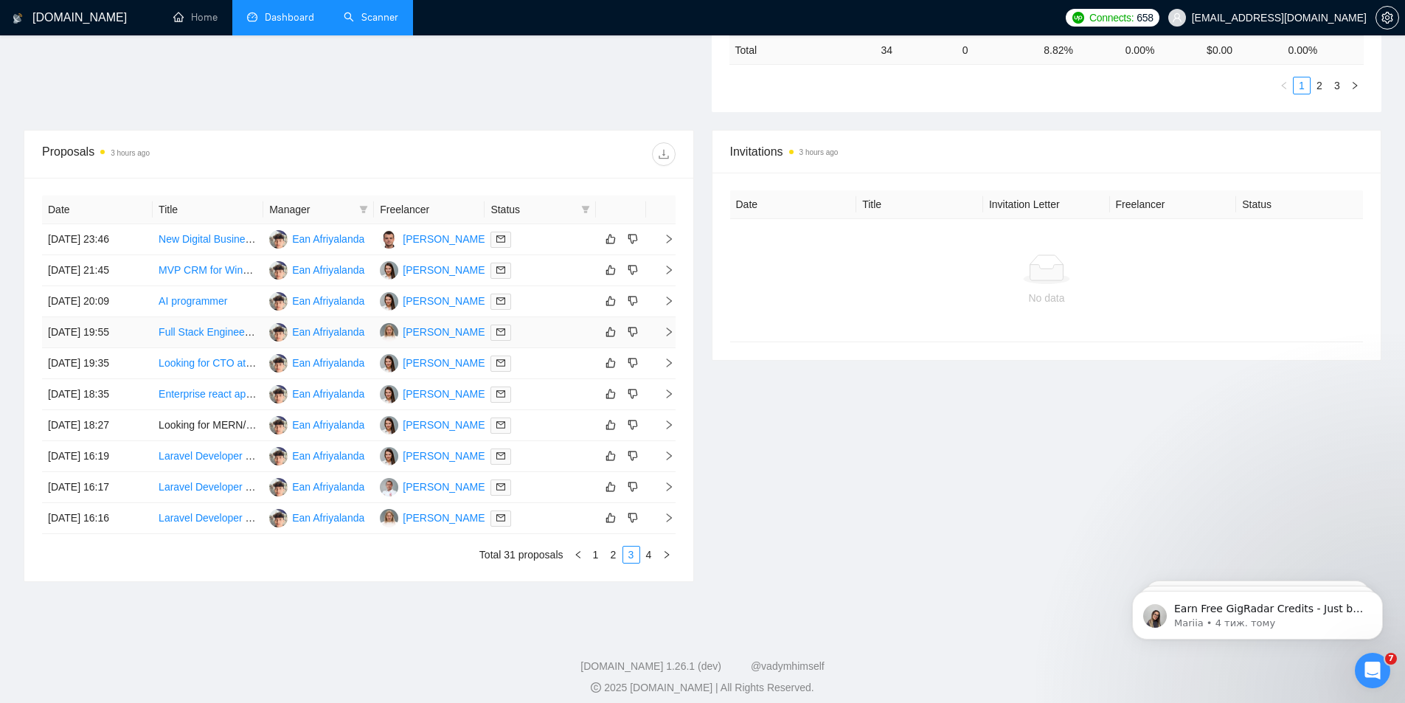
click at [185, 326] on link "Full Stack Engineer for Airbnb-like Platform" at bounding box center [257, 332] width 197 height 12
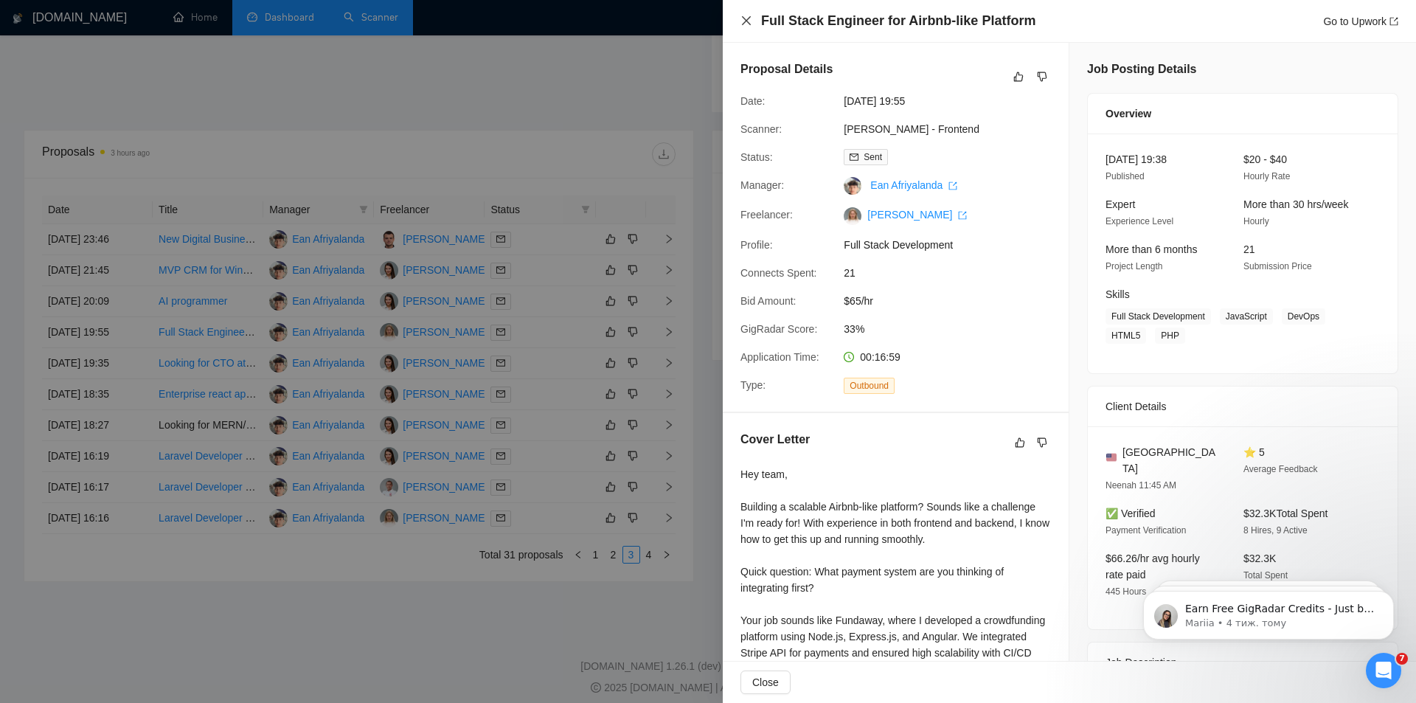
click at [749, 25] on icon "close" at bounding box center [746, 21] width 12 height 12
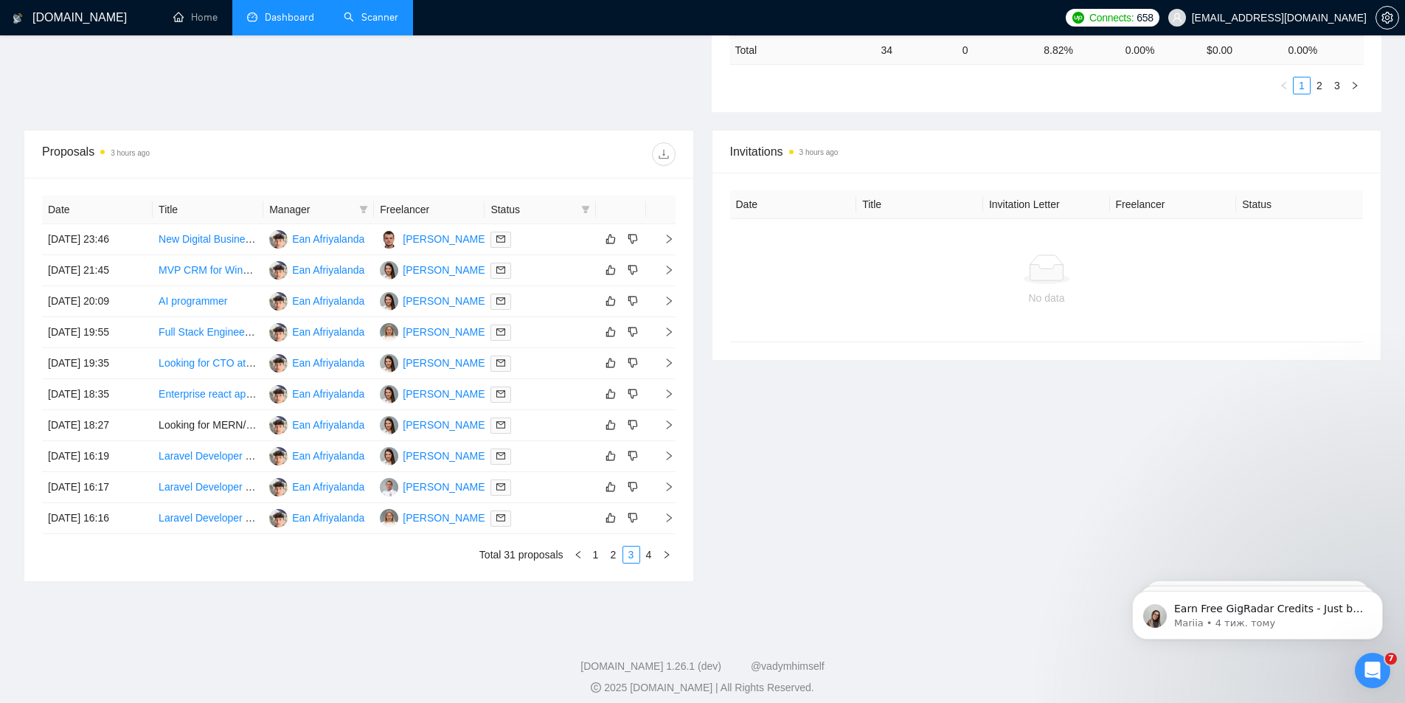
click at [364, 19] on link "Scanner" at bounding box center [371, 17] width 55 height 13
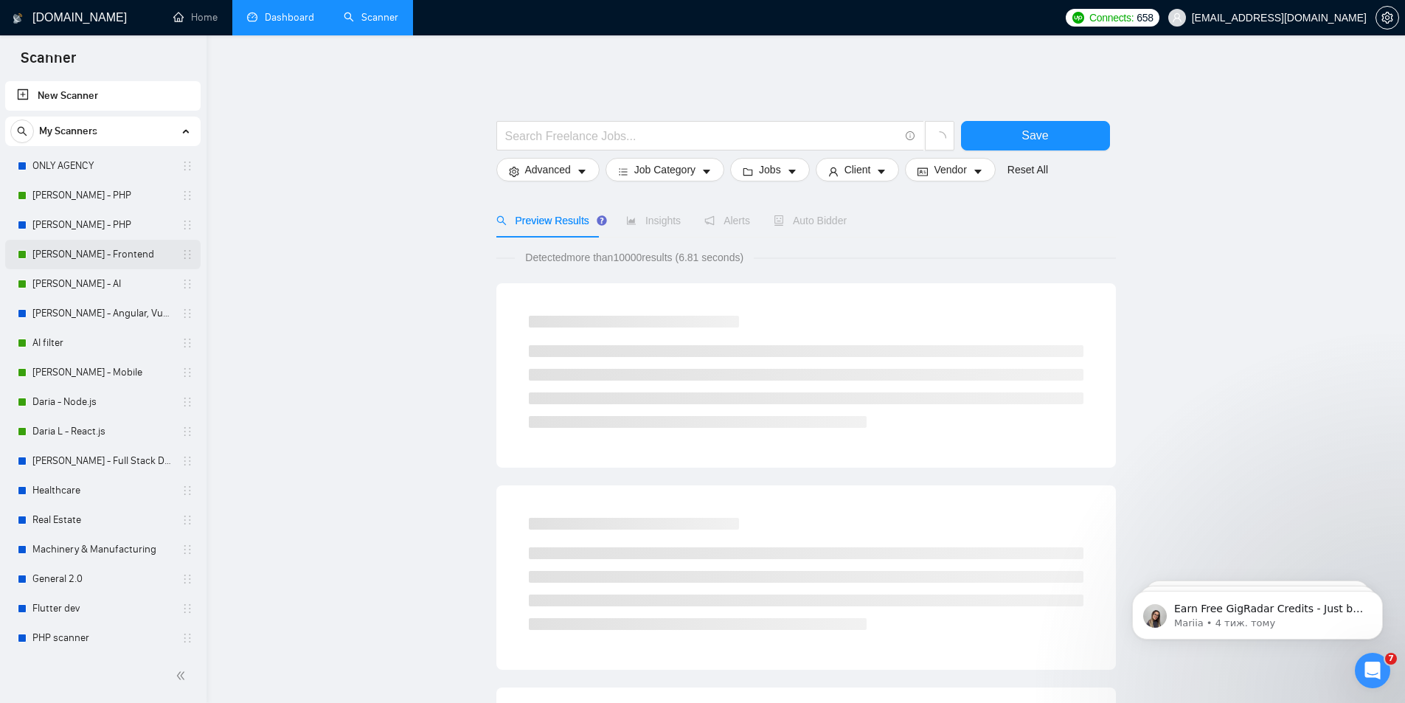
click at [87, 254] on link "[PERSON_NAME] - Frontend" at bounding box center [102, 254] width 140 height 29
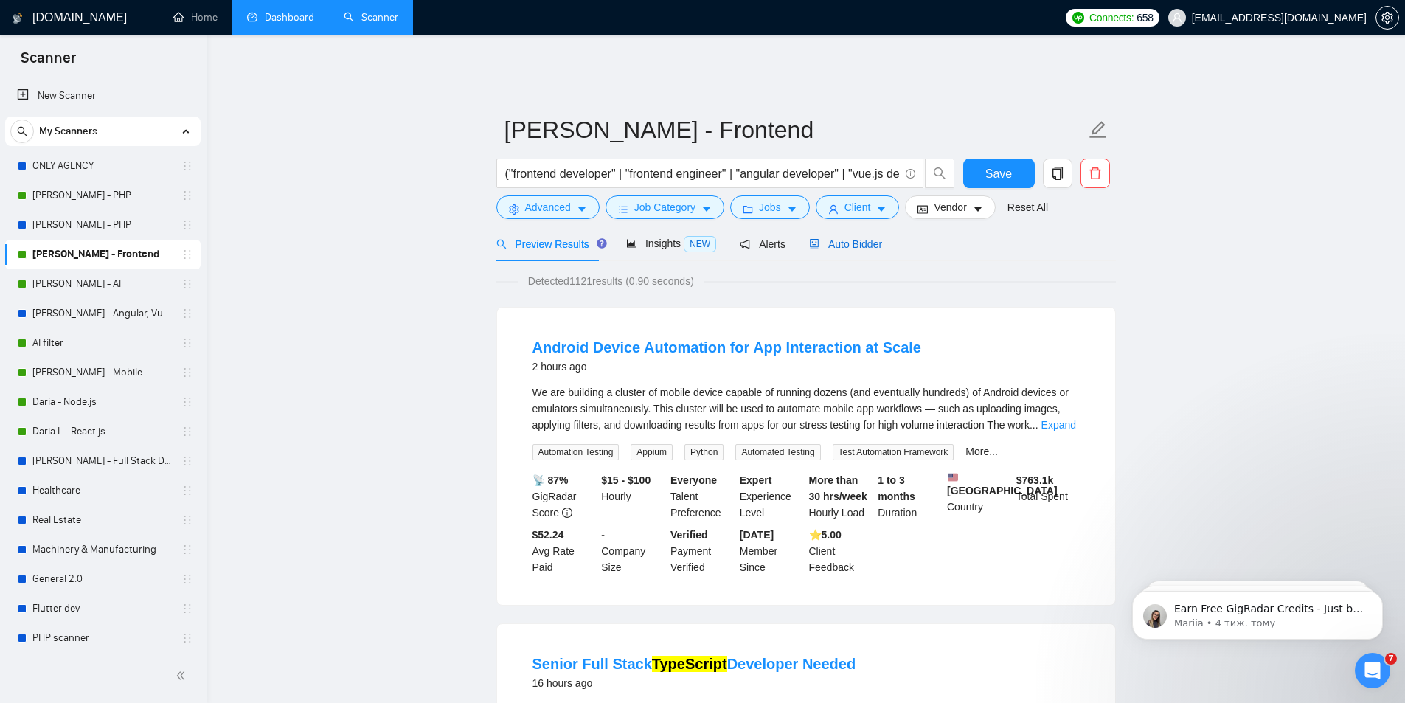
click at [836, 238] on span "Auto Bidder" at bounding box center [845, 244] width 73 height 12
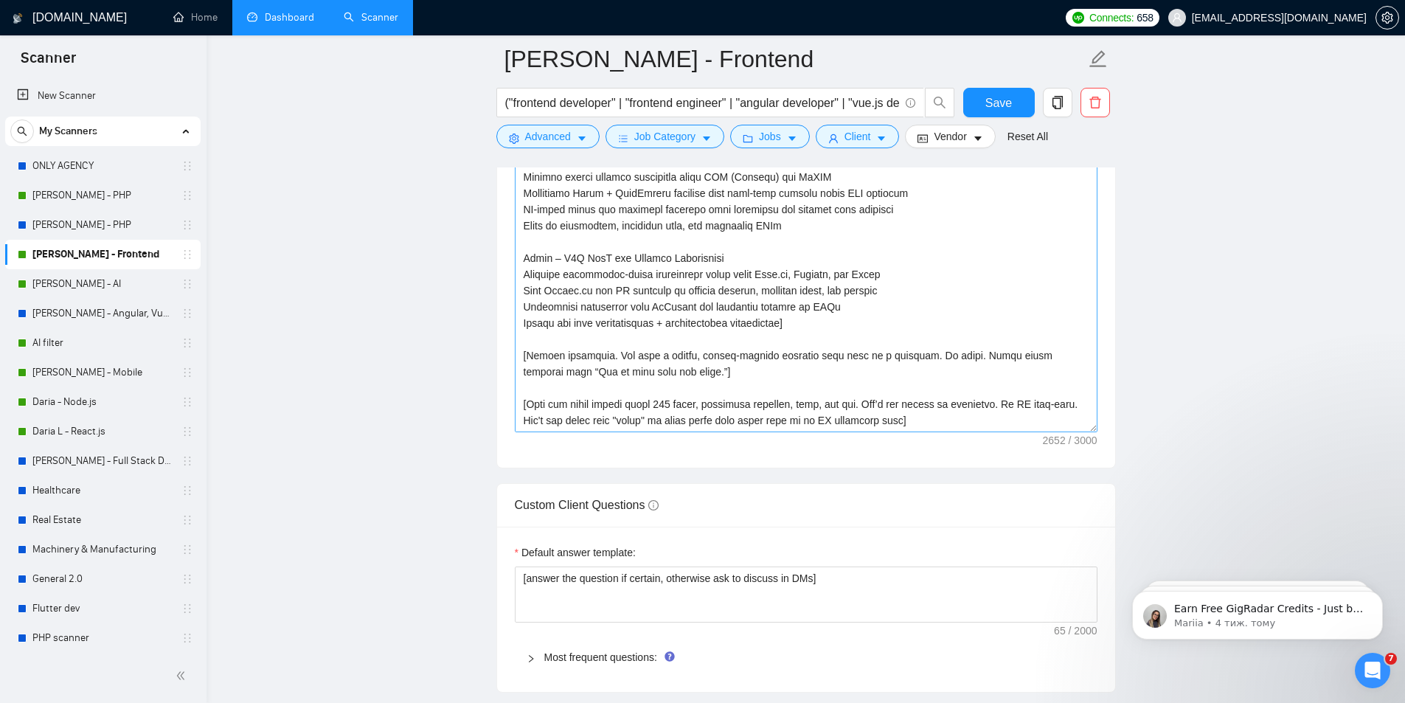
scroll to position [1770, 0]
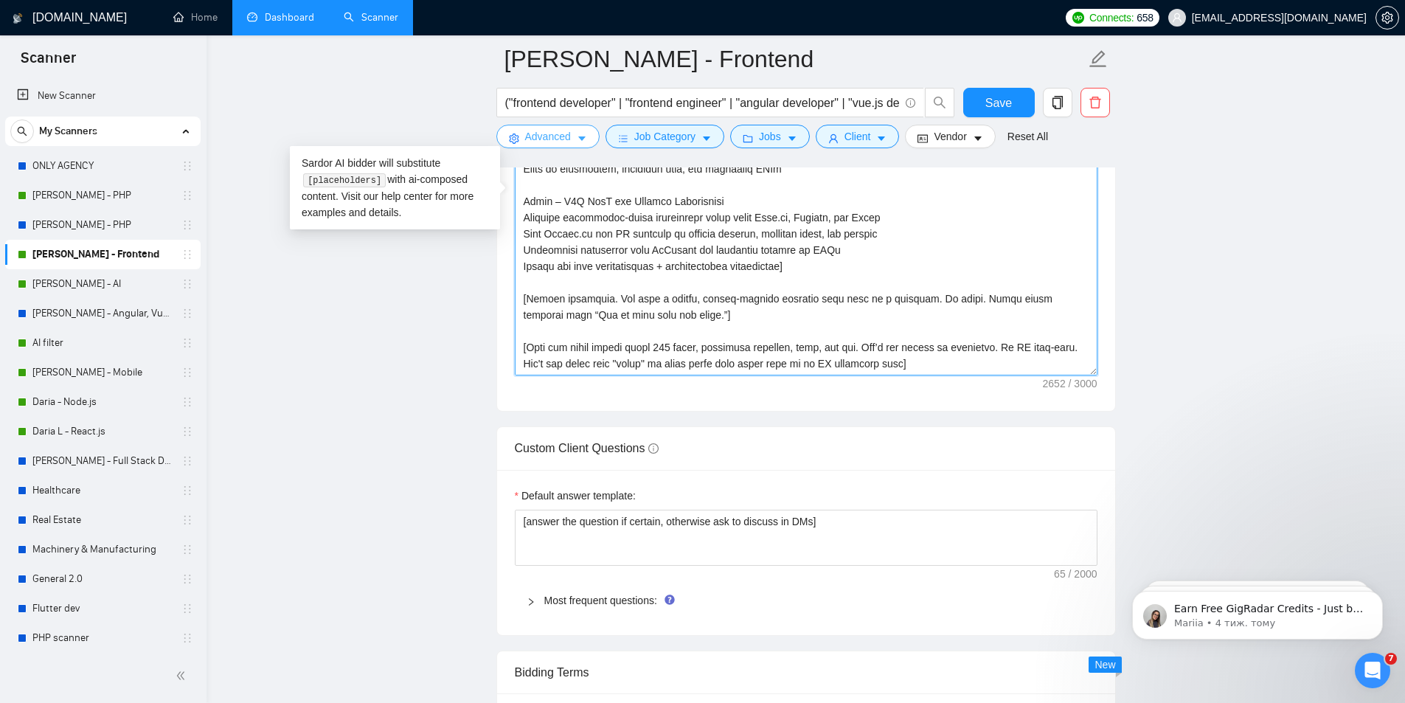
drag, startPoint x: 934, startPoint y: 351, endPoint x: 519, endPoint y: 131, distance: 470.1
click at [519, 131] on div "Alexander G. - Frontend ("frontend developer" | "frontend engineer" | "angular …" at bounding box center [805, 458] width 619 height 4319
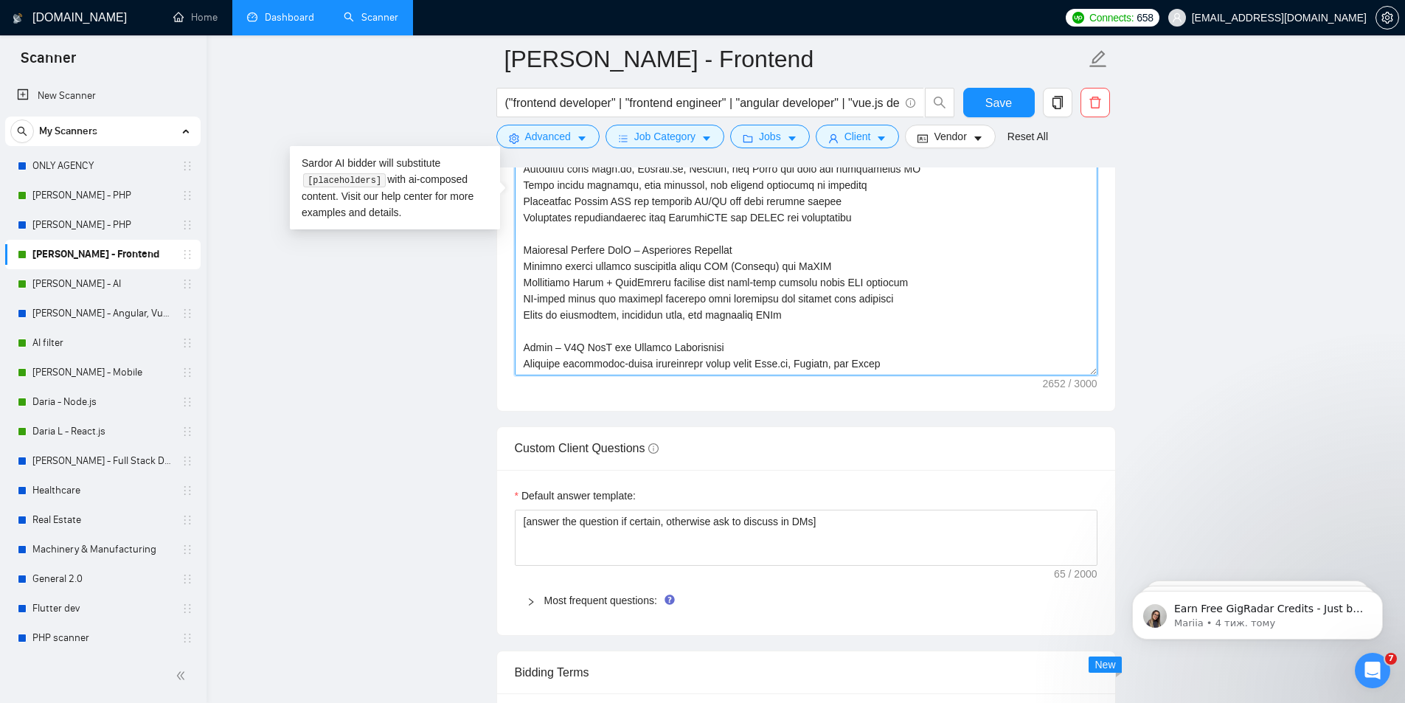
scroll to position [341, 0]
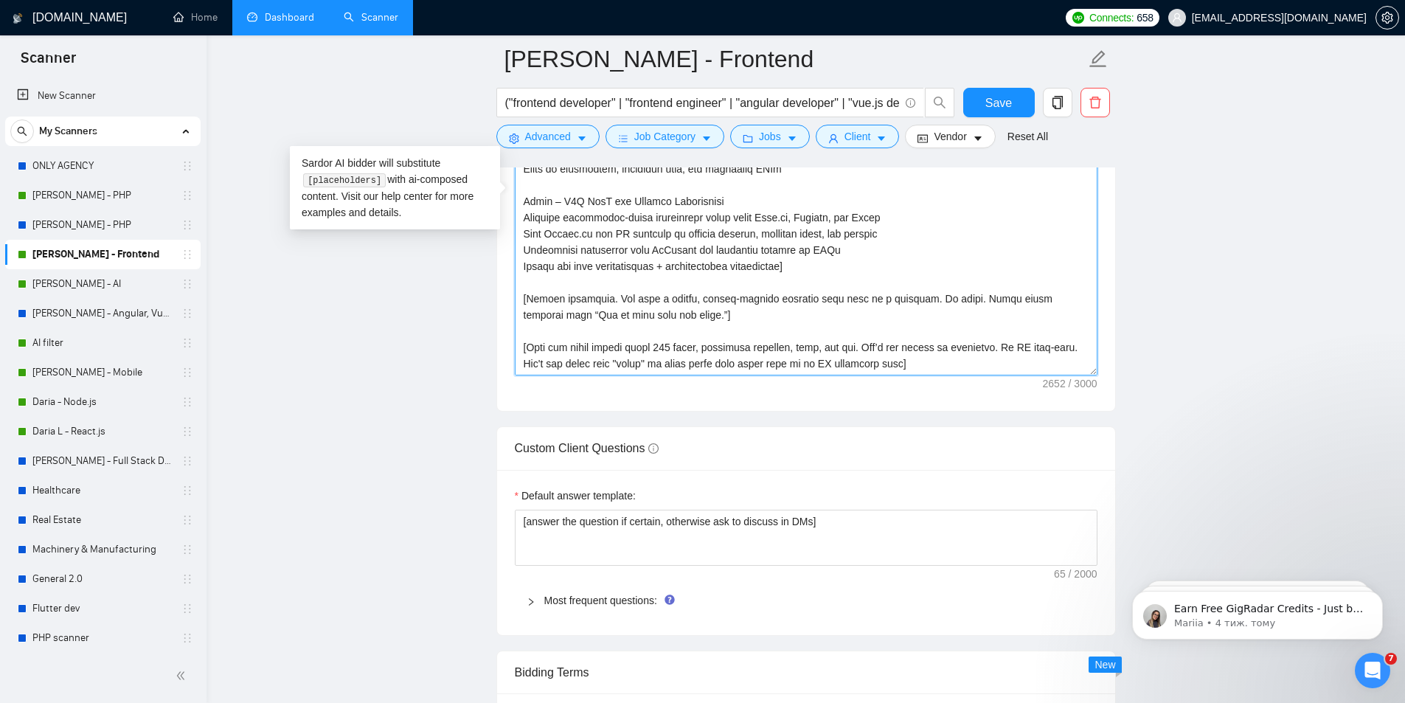
drag, startPoint x: 523, startPoint y: 172, endPoint x: 973, endPoint y: 354, distance: 486.0
click at [973, 354] on textarea "Cover letter template:" at bounding box center [806, 210] width 583 height 332
click at [1014, 349] on textarea "Cover letter template:" at bounding box center [806, 210] width 583 height 332
click at [1215, 307] on main "Alexander G. - Frontend ("frontend developer" | "frontend engineer" | "angular …" at bounding box center [805, 458] width 1151 height 4319
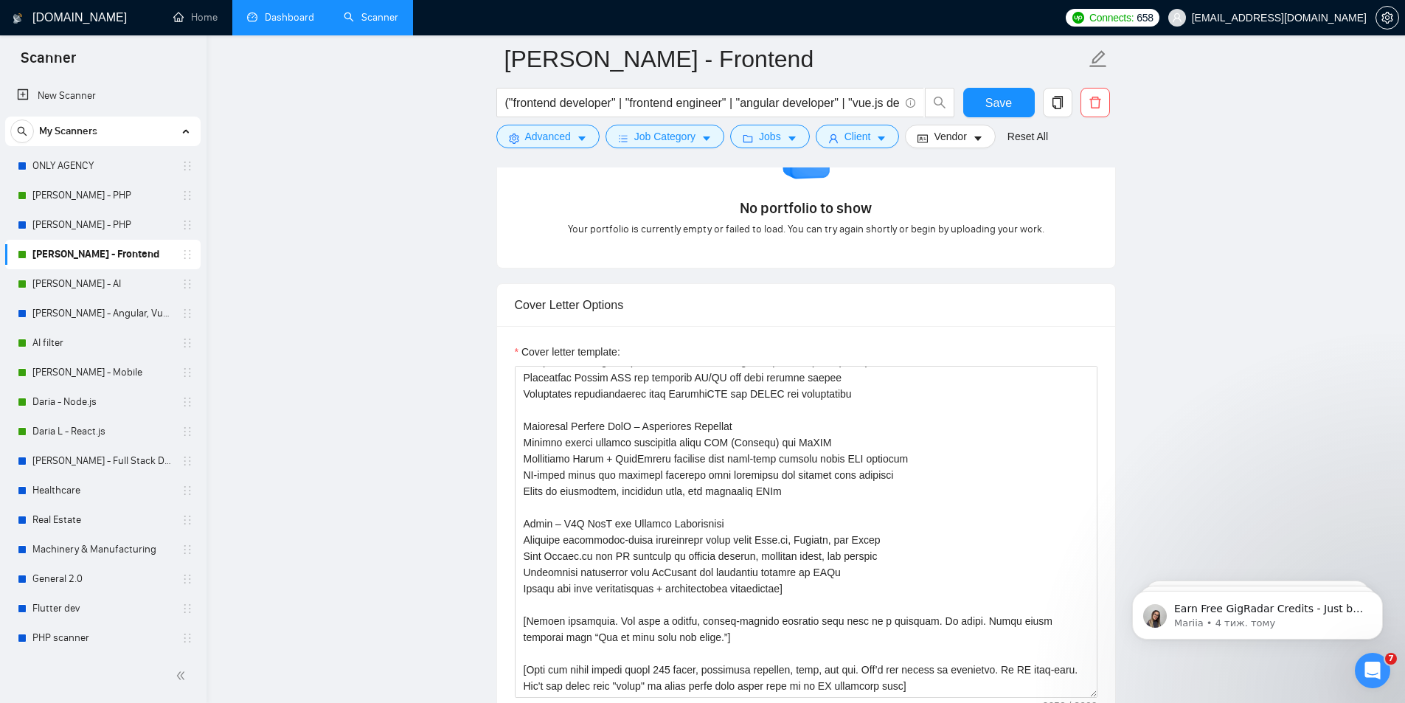
scroll to position [1254, 0]
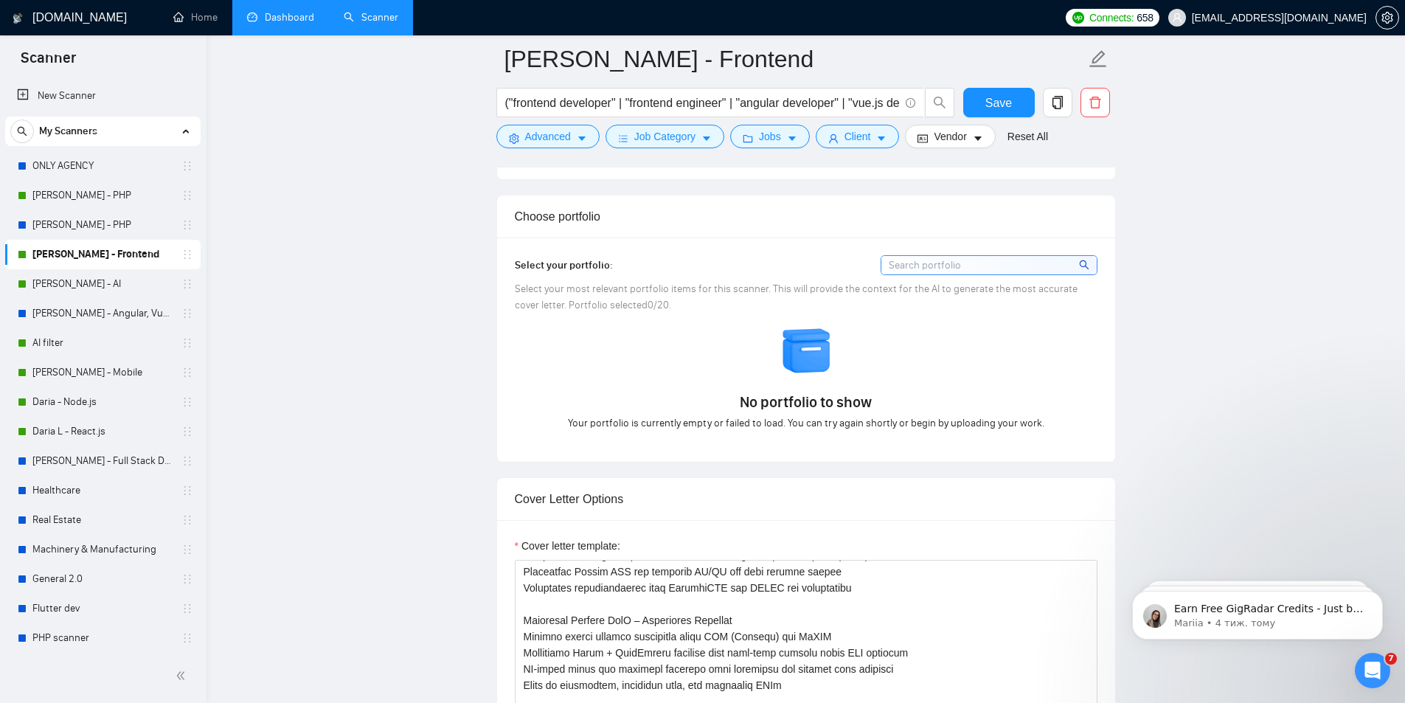
click at [291, 12] on link "Dashboard" at bounding box center [280, 17] width 67 height 13
